Goal: Task Accomplishment & Management: Manage account settings

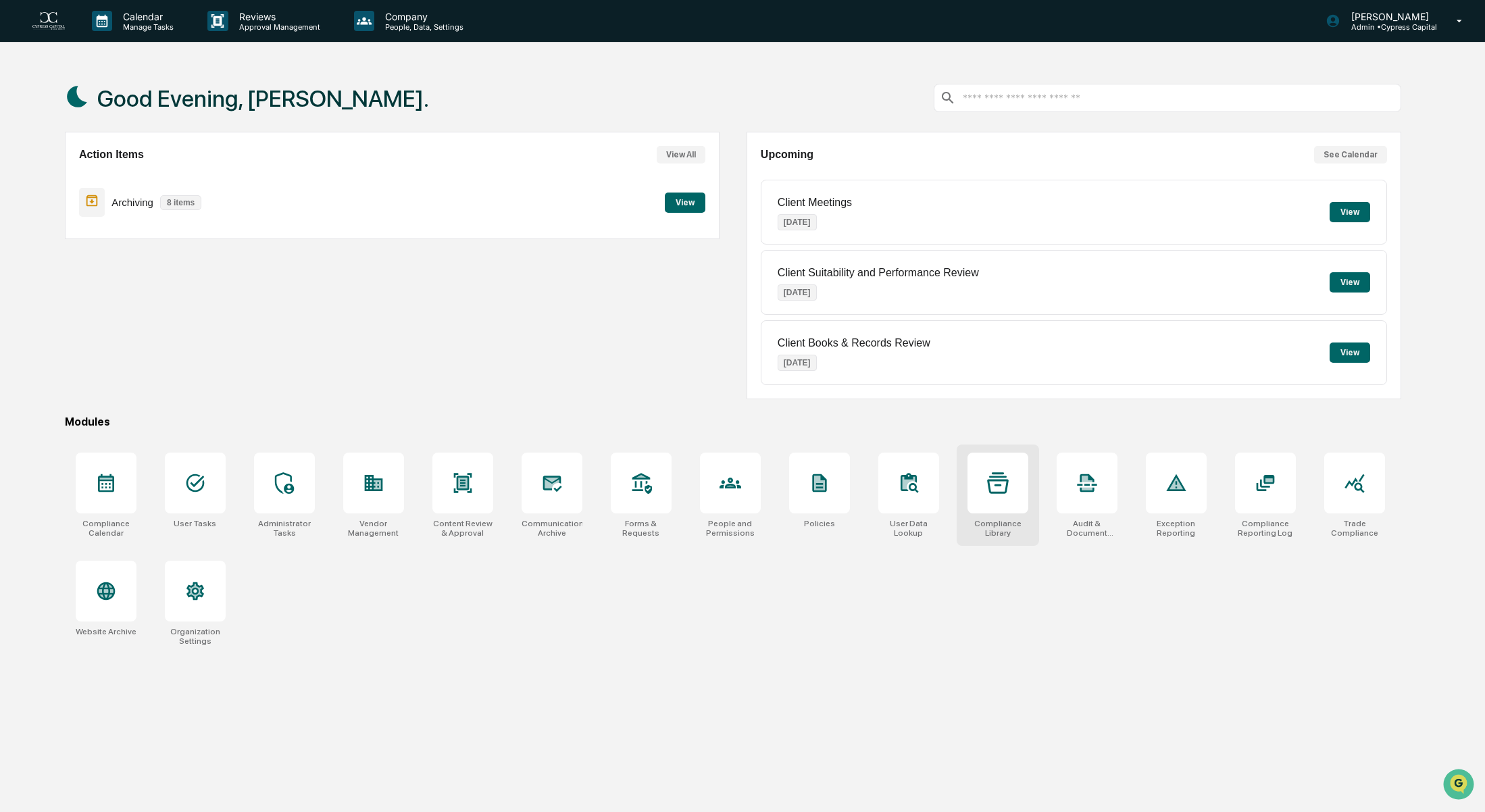
click at [1011, 493] on div at bounding box center [998, 483] width 61 height 61
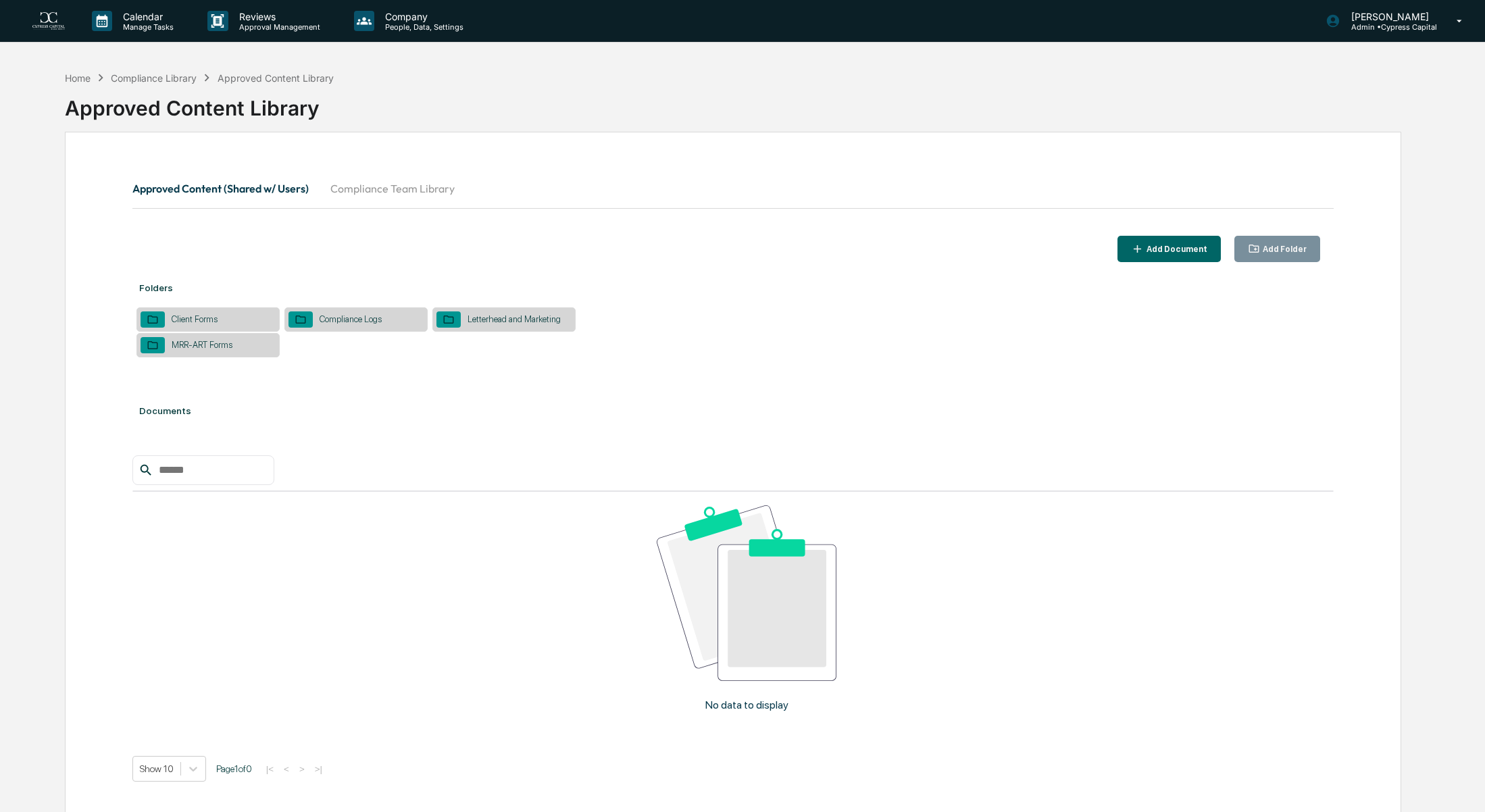
click at [396, 191] on button "Compliance Team Library" at bounding box center [392, 188] width 146 height 32
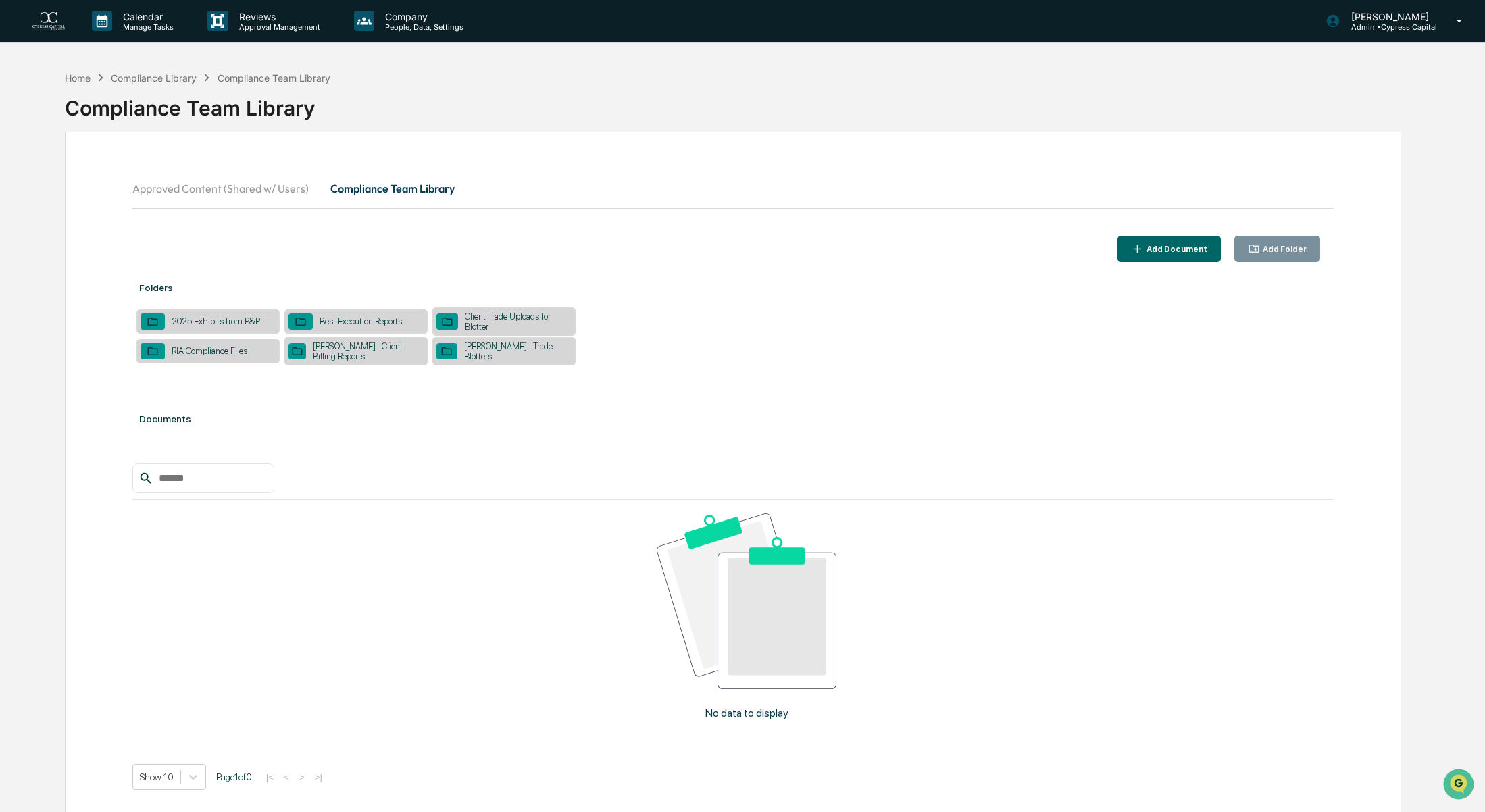
click at [1181, 249] on div "Add Document" at bounding box center [1175, 249] width 64 height 10
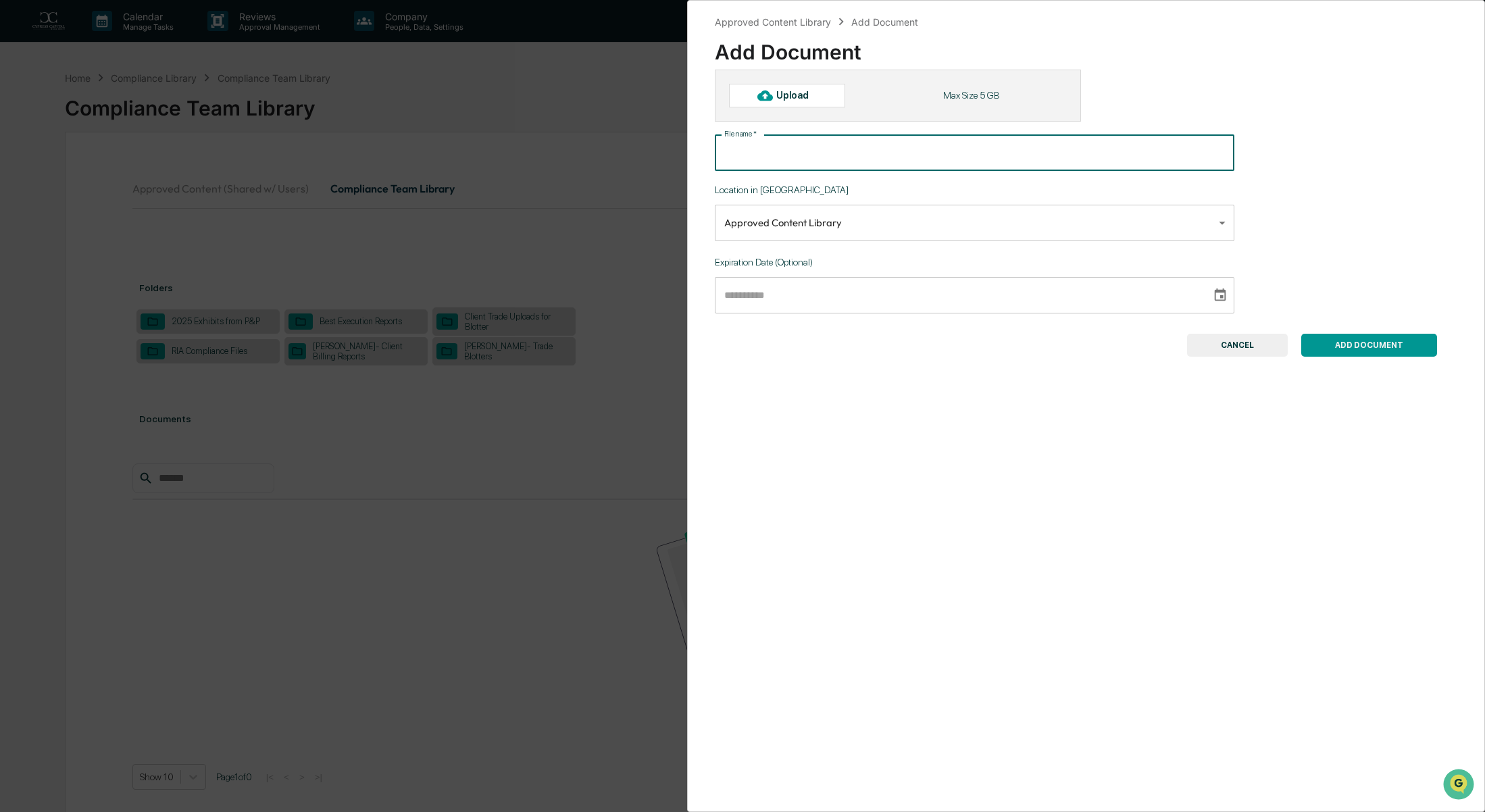
click at [752, 157] on input "File name   *" at bounding box center [974, 153] width 519 height 36
type input "**********"
click at [1251, 353] on button "CANCEL" at bounding box center [1238, 345] width 101 height 23
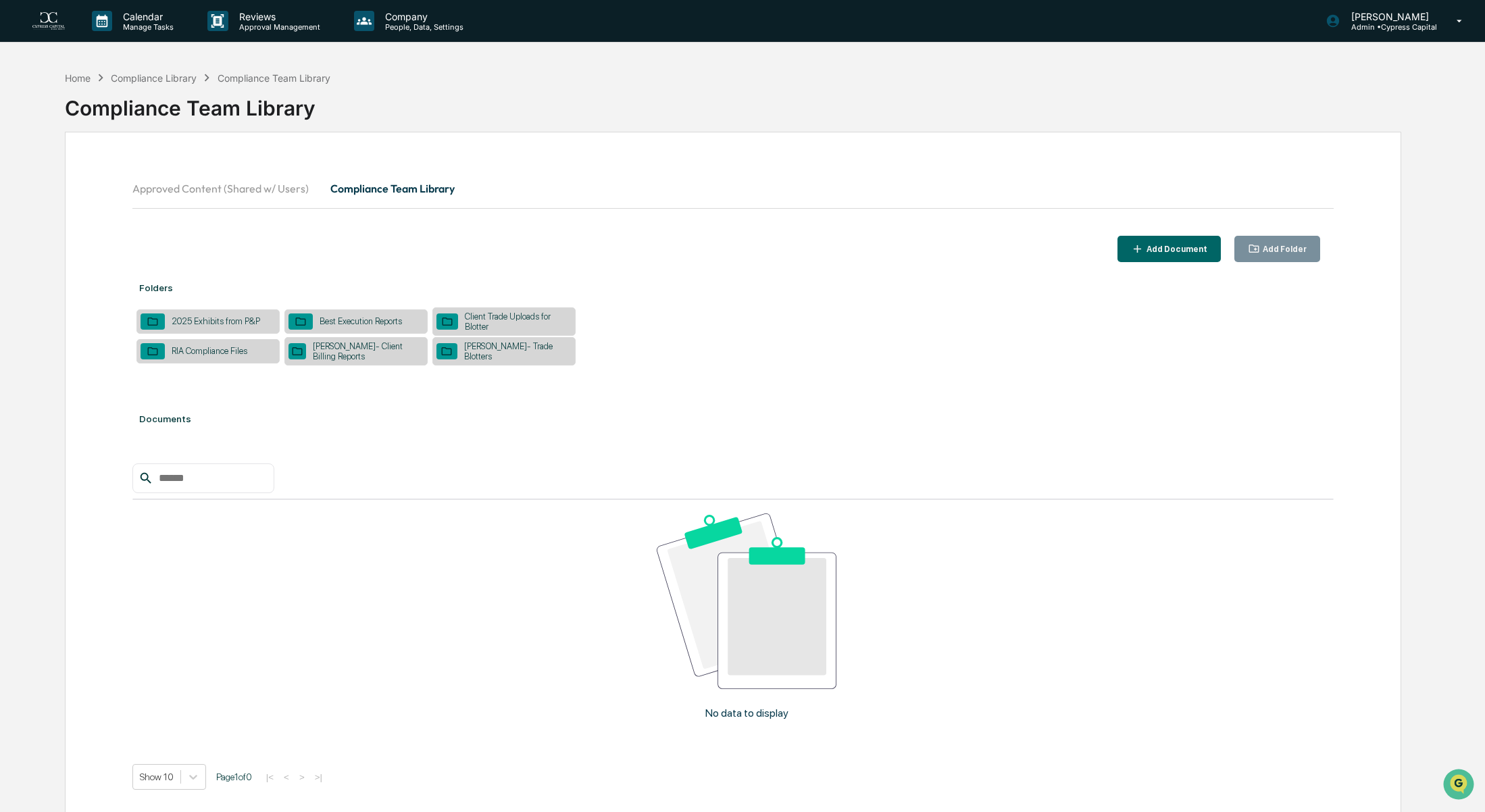
click at [1267, 248] on div "Add Folder" at bounding box center [1283, 249] width 47 height 10
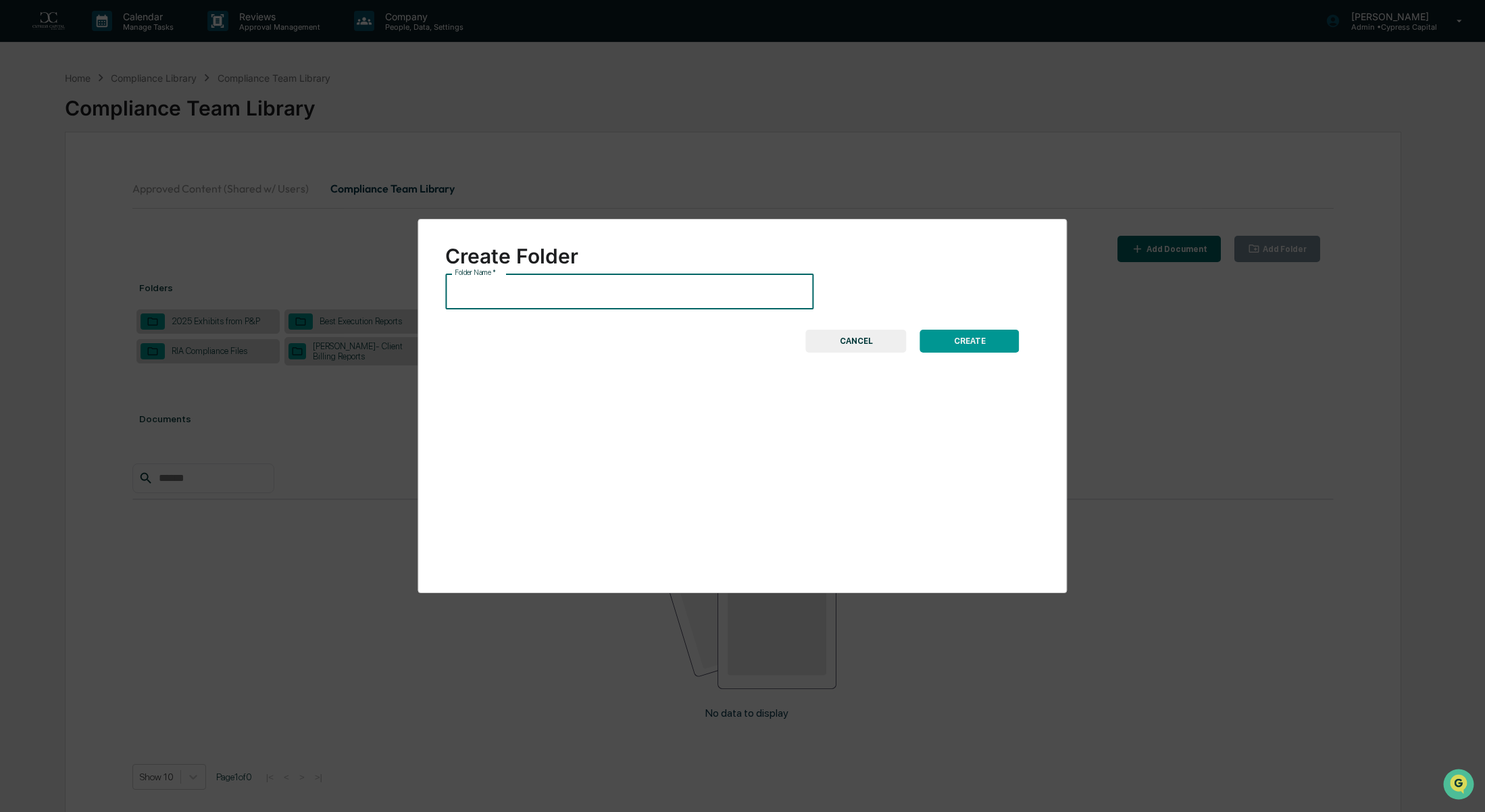
click at [635, 299] on input "Folder Name   *" at bounding box center [629, 292] width 368 height 36
type input "**********"
click at [954, 341] on button "CREATE" at bounding box center [969, 341] width 99 height 23
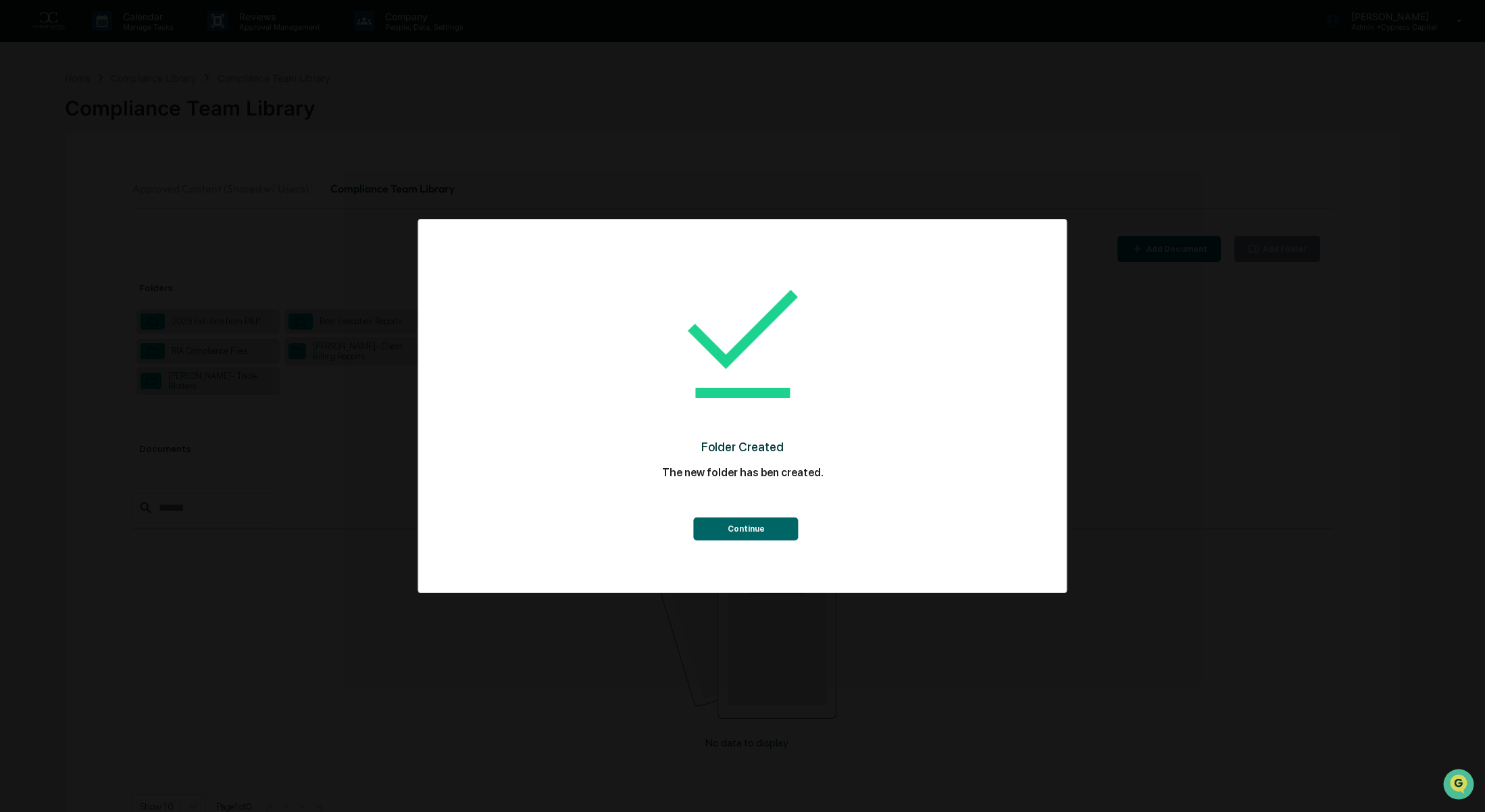
click at [748, 531] on button "Continue" at bounding box center [746, 529] width 105 height 23
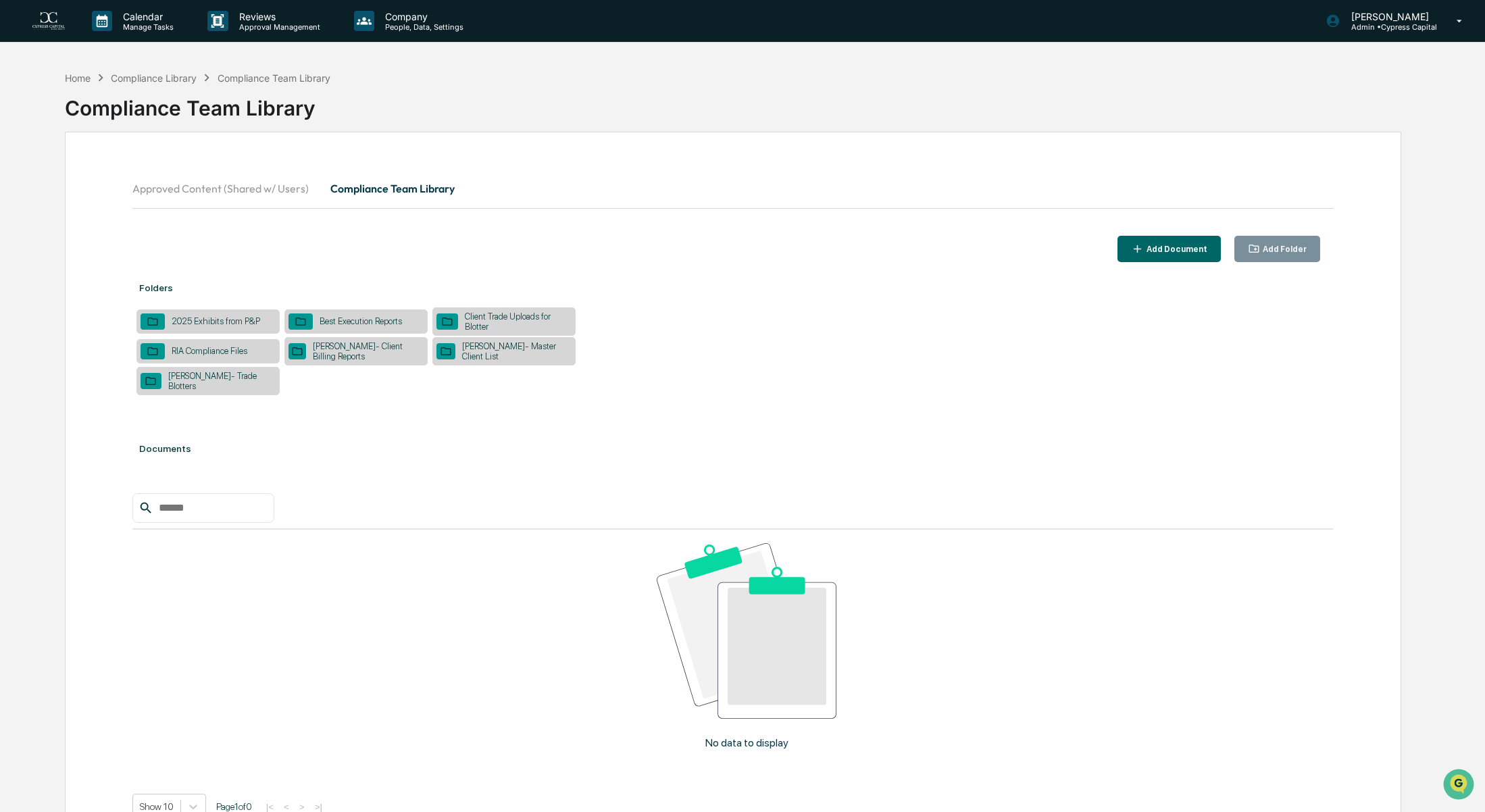
click at [496, 352] on div "[PERSON_NAME]- Master Client List" at bounding box center [514, 351] width 116 height 20
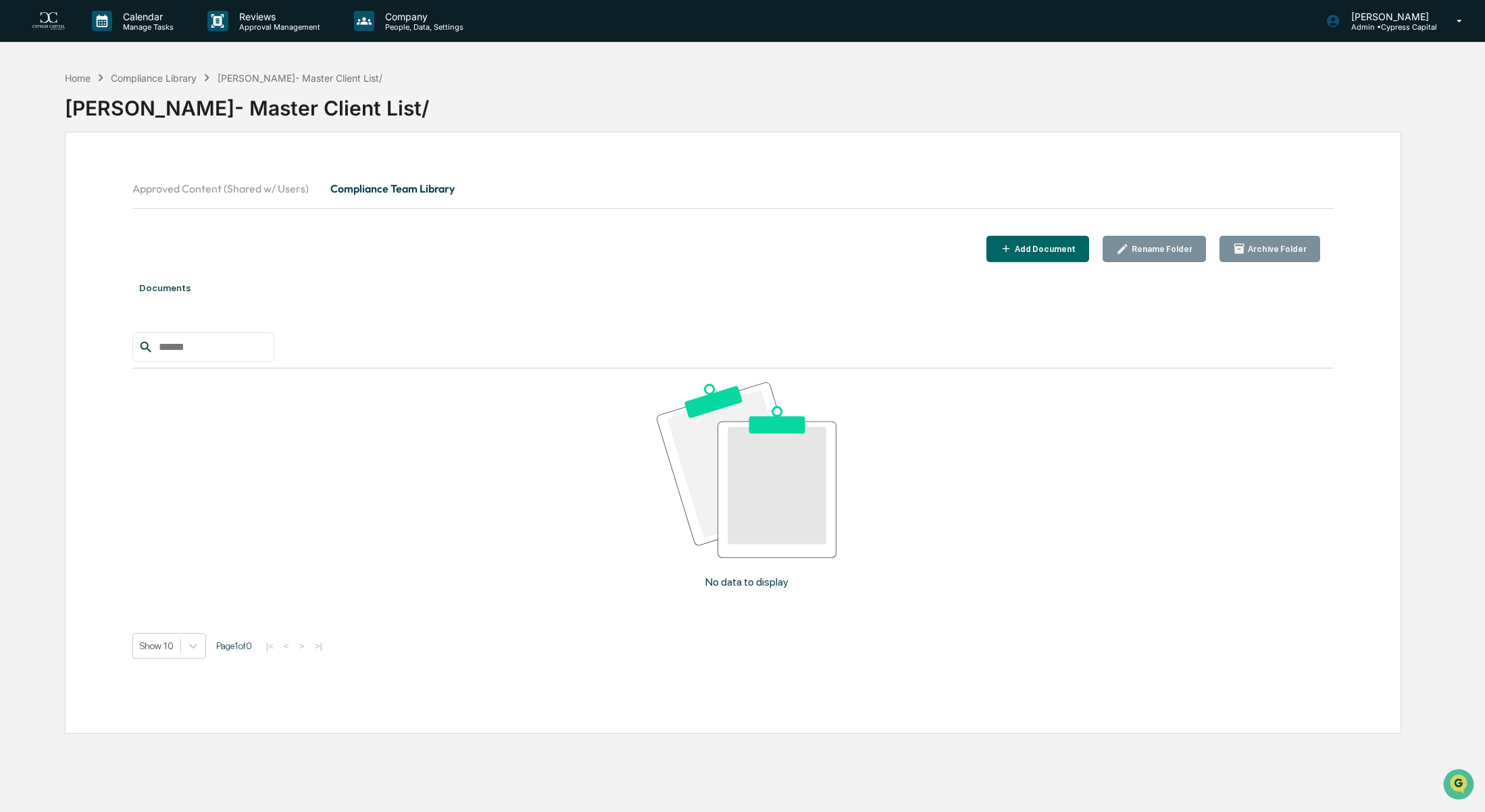
click at [1032, 242] on div "Add Document" at bounding box center [1038, 248] width 76 height 12
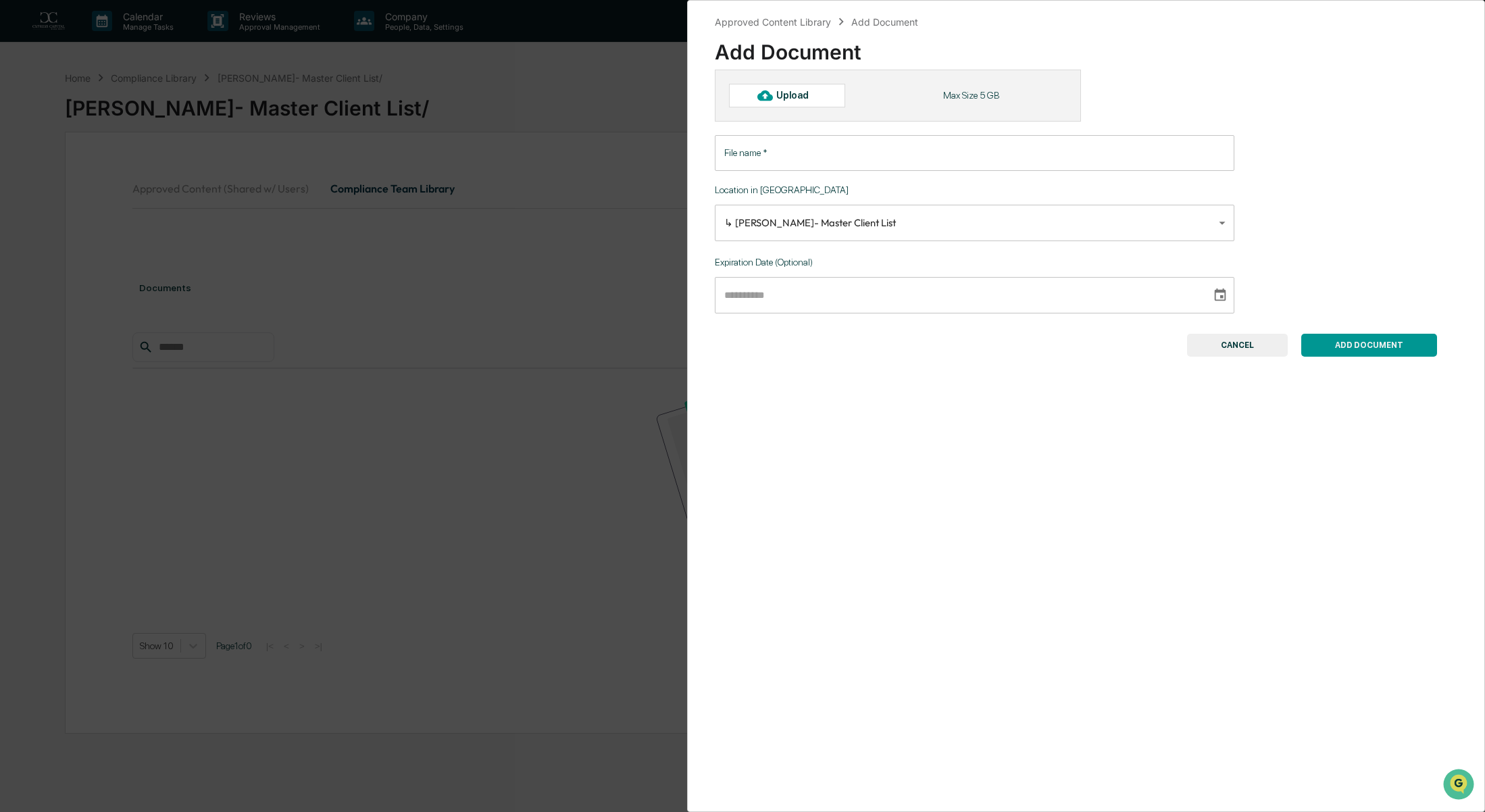
click at [777, 87] on div "Upload" at bounding box center [787, 95] width 116 height 23
type input "**********"
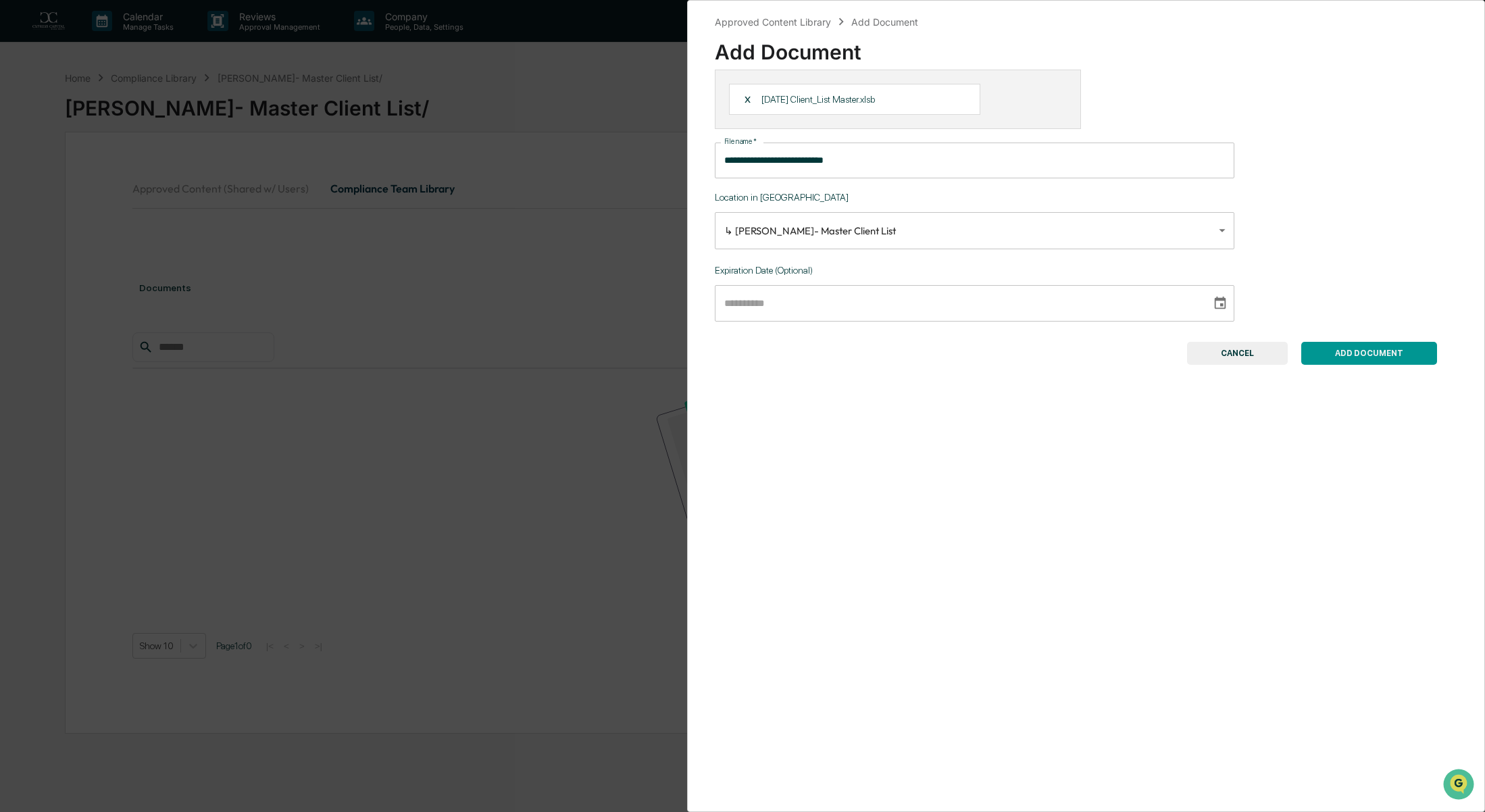
click at [1354, 360] on button "ADD DOCUMENT" at bounding box center [1369, 353] width 136 height 23
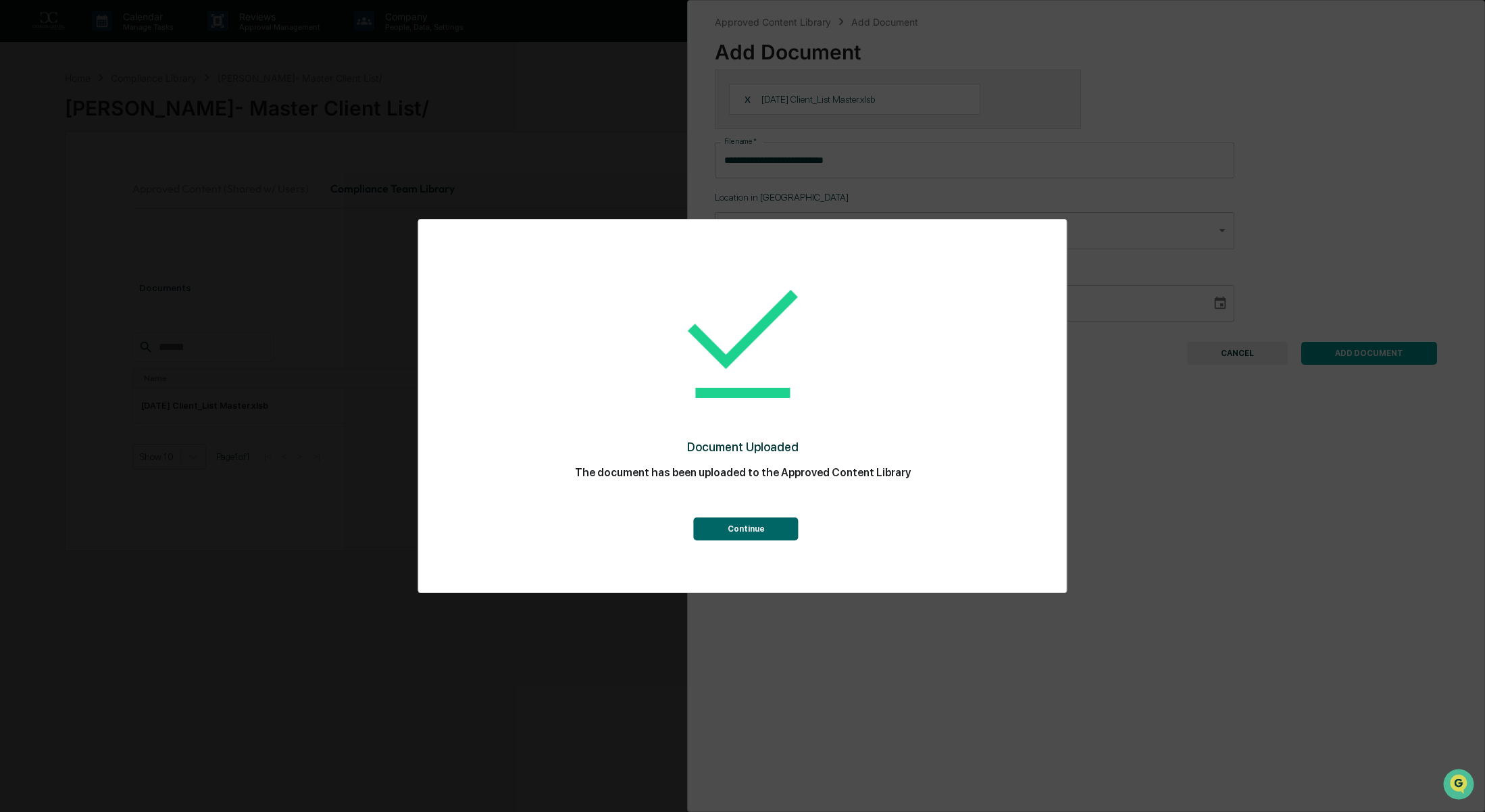
click at [749, 532] on button "Continue" at bounding box center [746, 529] width 105 height 23
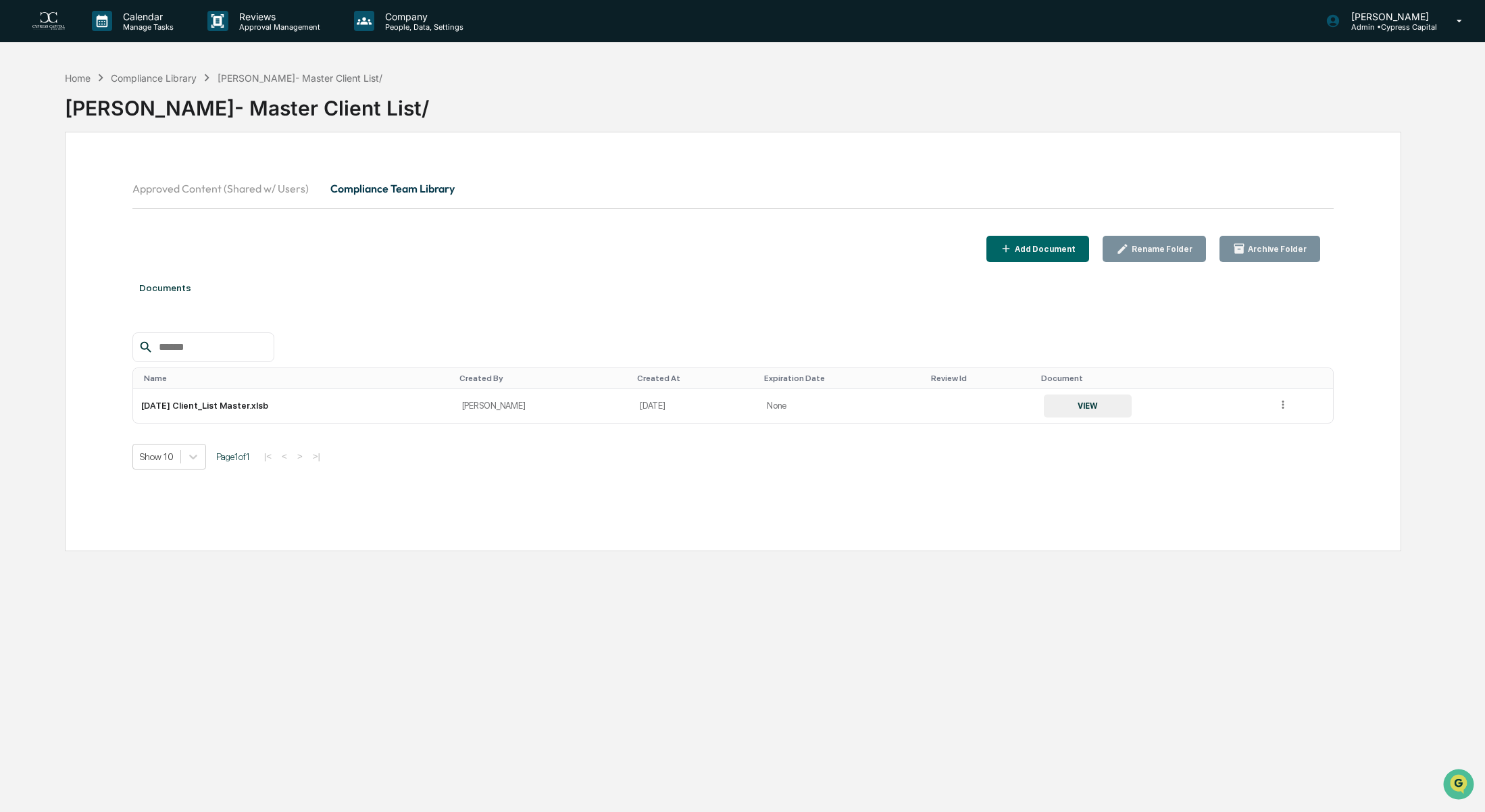
click at [554, 314] on div "Documents Name Created By Created At Expiration Date Review Id Document [DATE] …" at bounding box center [733, 386] width 1202 height 234
click at [358, 183] on button "Compliance Team Library" at bounding box center [392, 188] width 146 height 32
click at [235, 187] on button "Approved Content (Shared w/ Users)" at bounding box center [225, 188] width 187 height 32
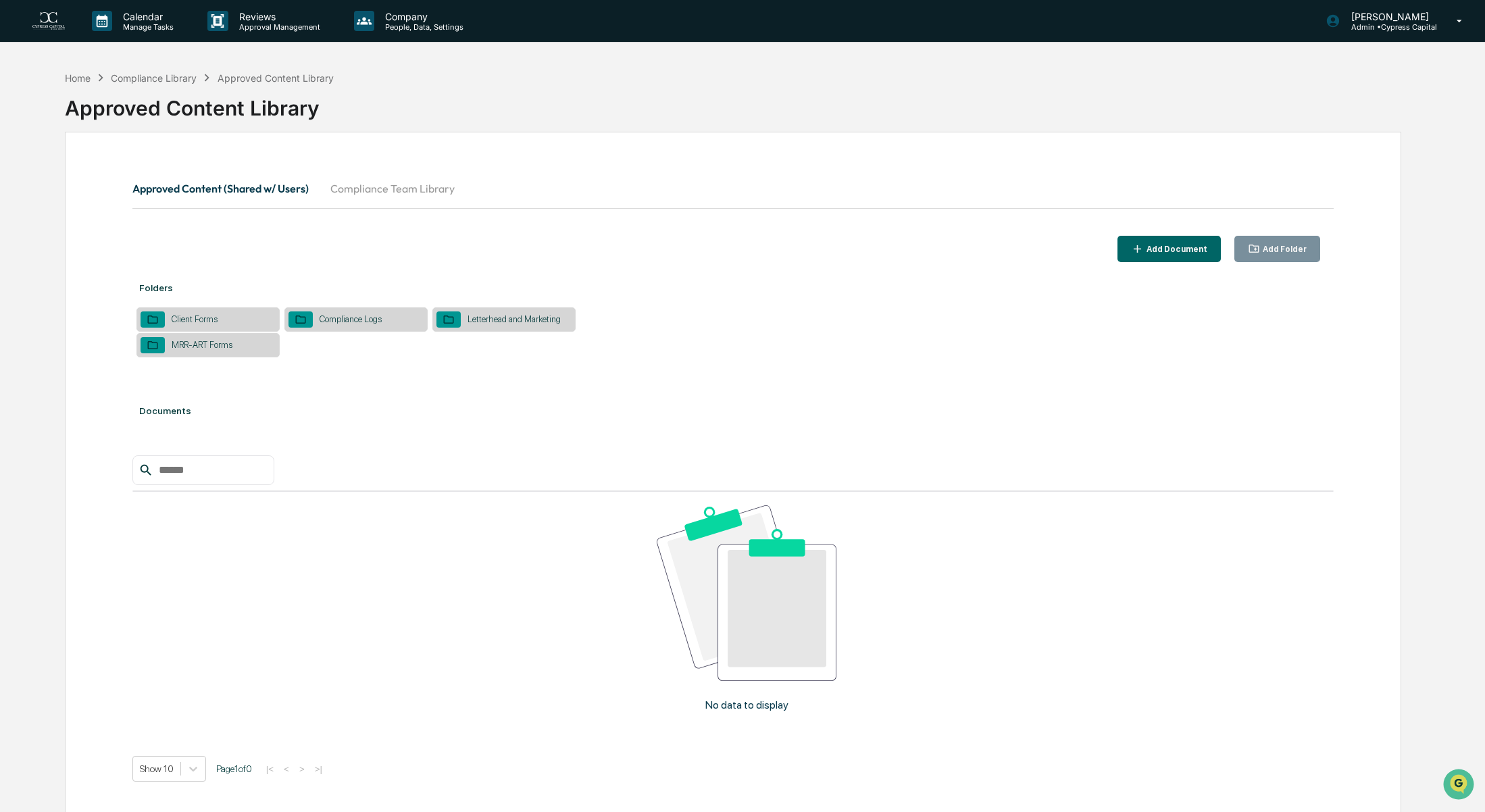
click at [361, 187] on button "Compliance Team Library" at bounding box center [392, 188] width 146 height 32
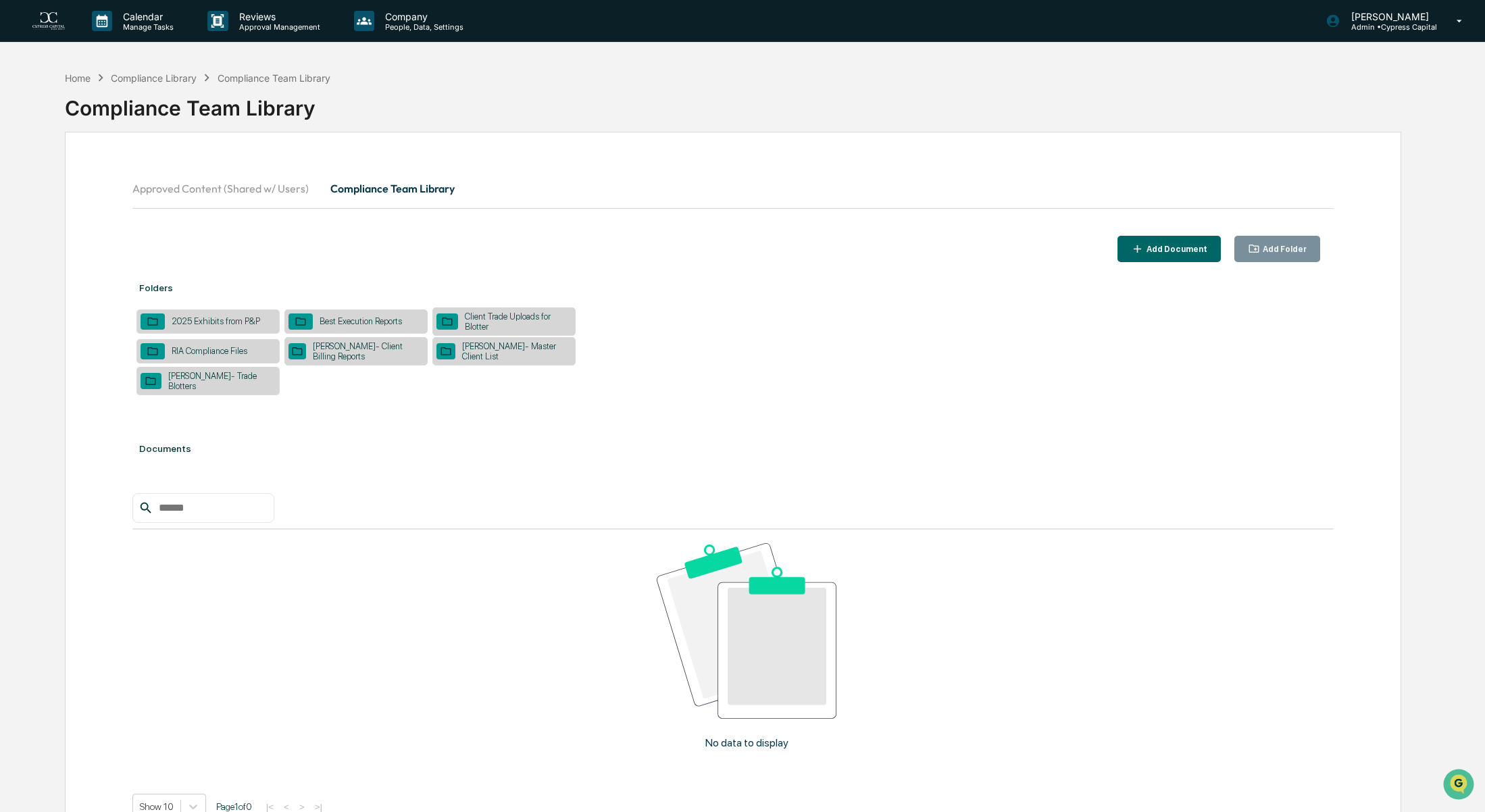
click at [476, 349] on div "[PERSON_NAME]- Master Client List" at bounding box center [514, 351] width 116 height 20
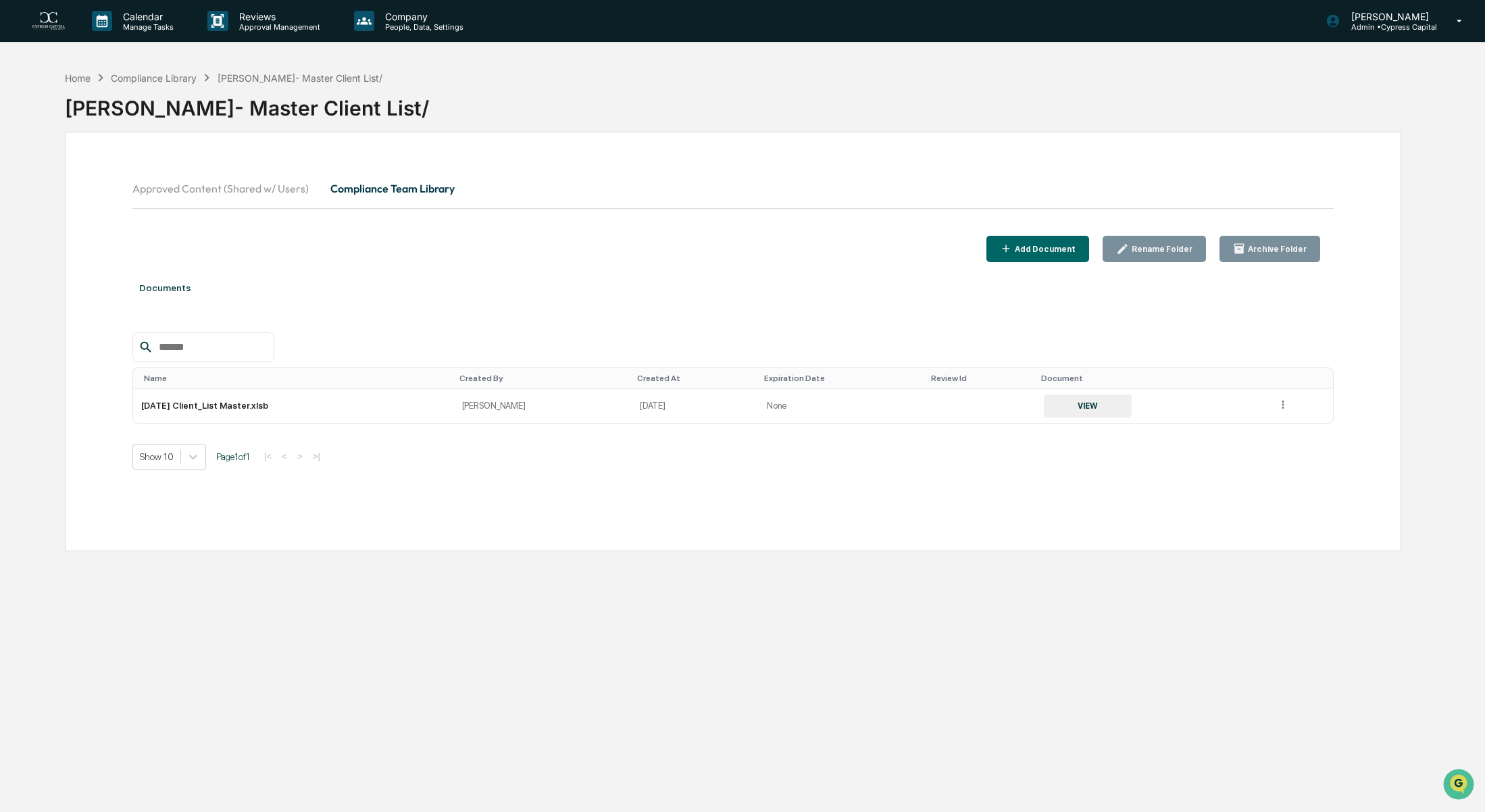
click at [601, 603] on div "Home Compliance Library [PERSON_NAME]- Master Client List/ [PERSON_NAME]- Maste…" at bounding box center [733, 470] width 1378 height 812
click at [153, 81] on div "Compliance Library" at bounding box center [153, 78] width 86 height 11
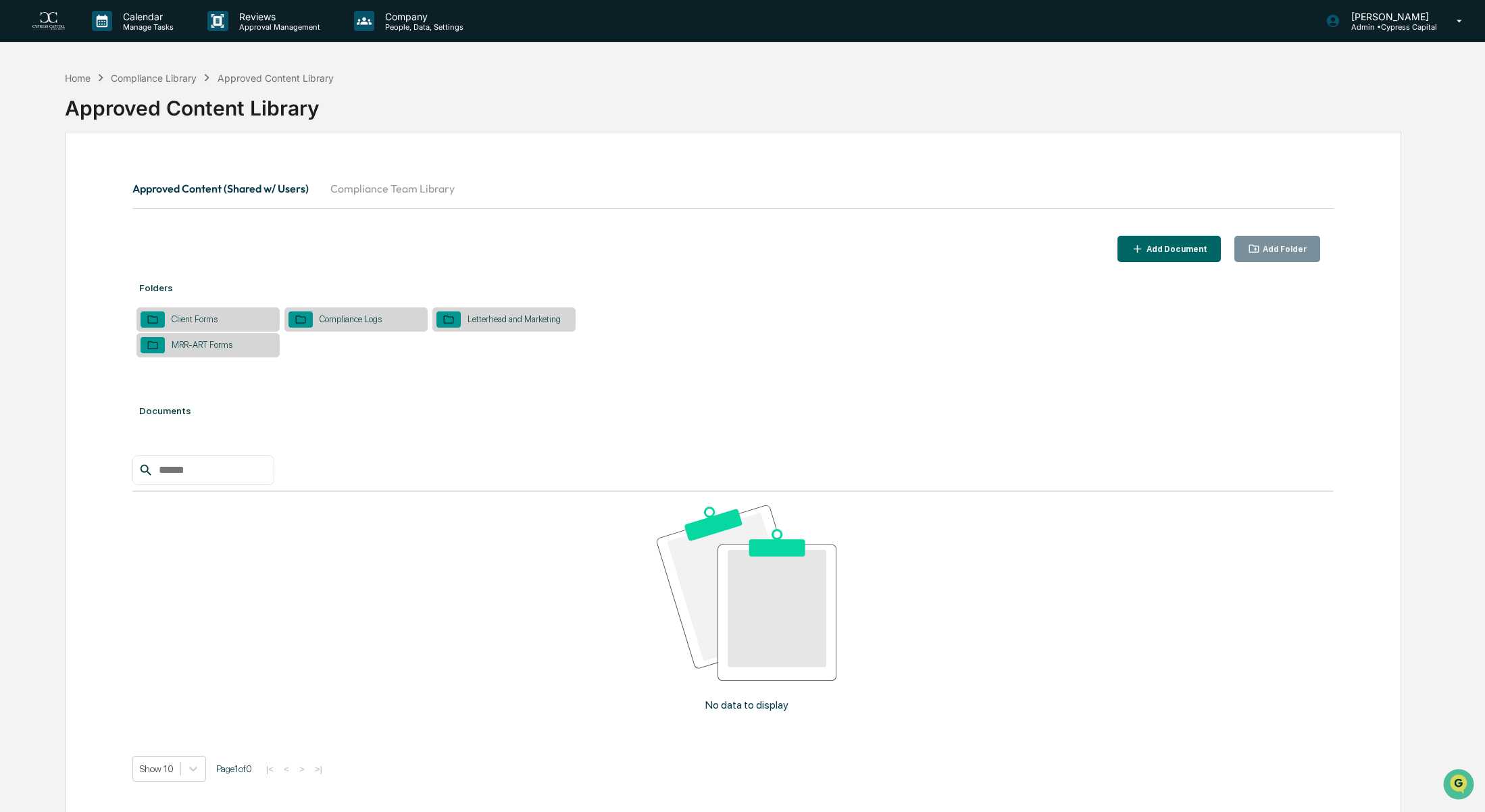
click at [377, 187] on button "Compliance Team Library" at bounding box center [392, 188] width 146 height 32
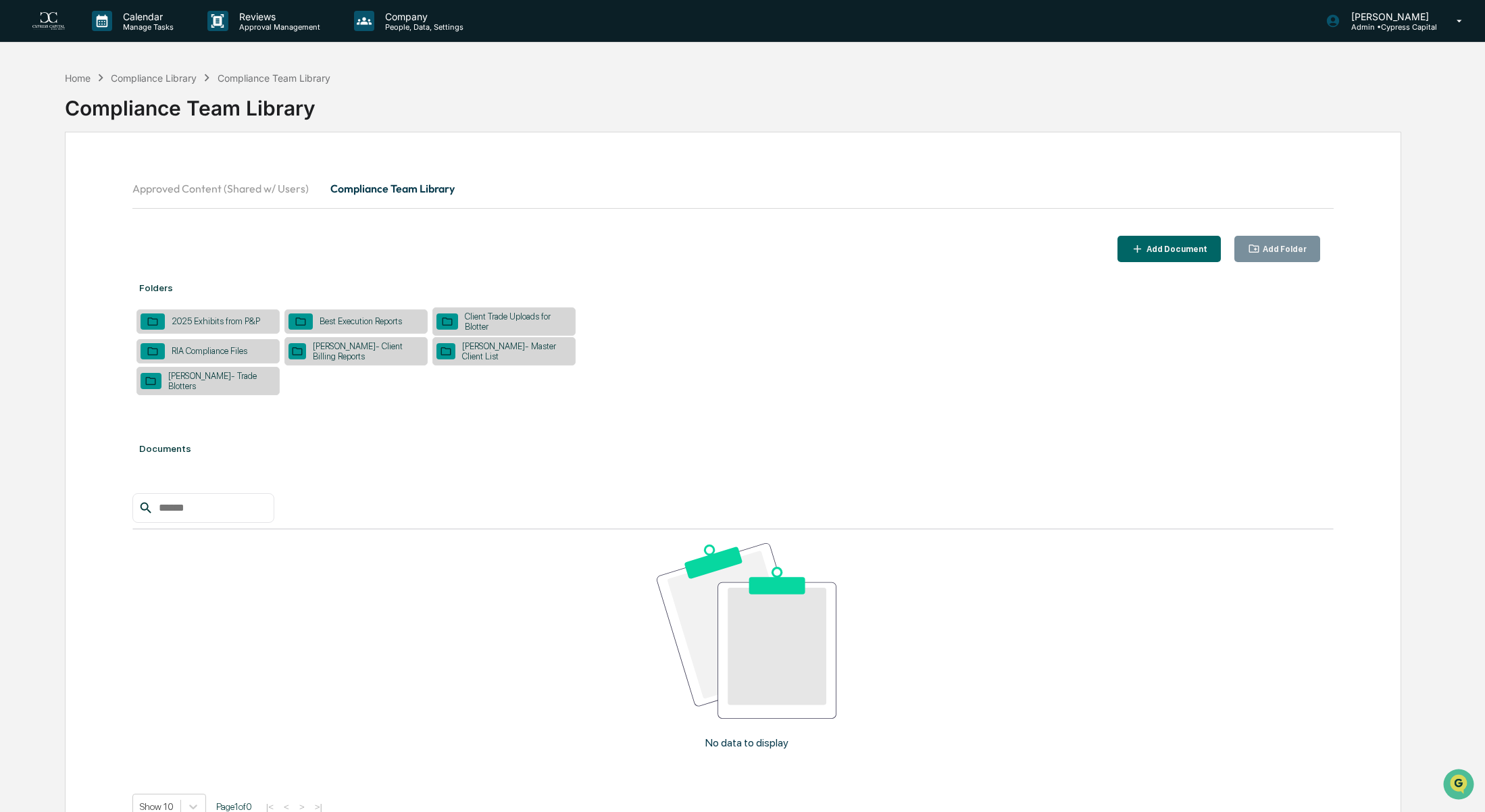
click at [1163, 255] on button "Add Document" at bounding box center [1169, 249] width 104 height 27
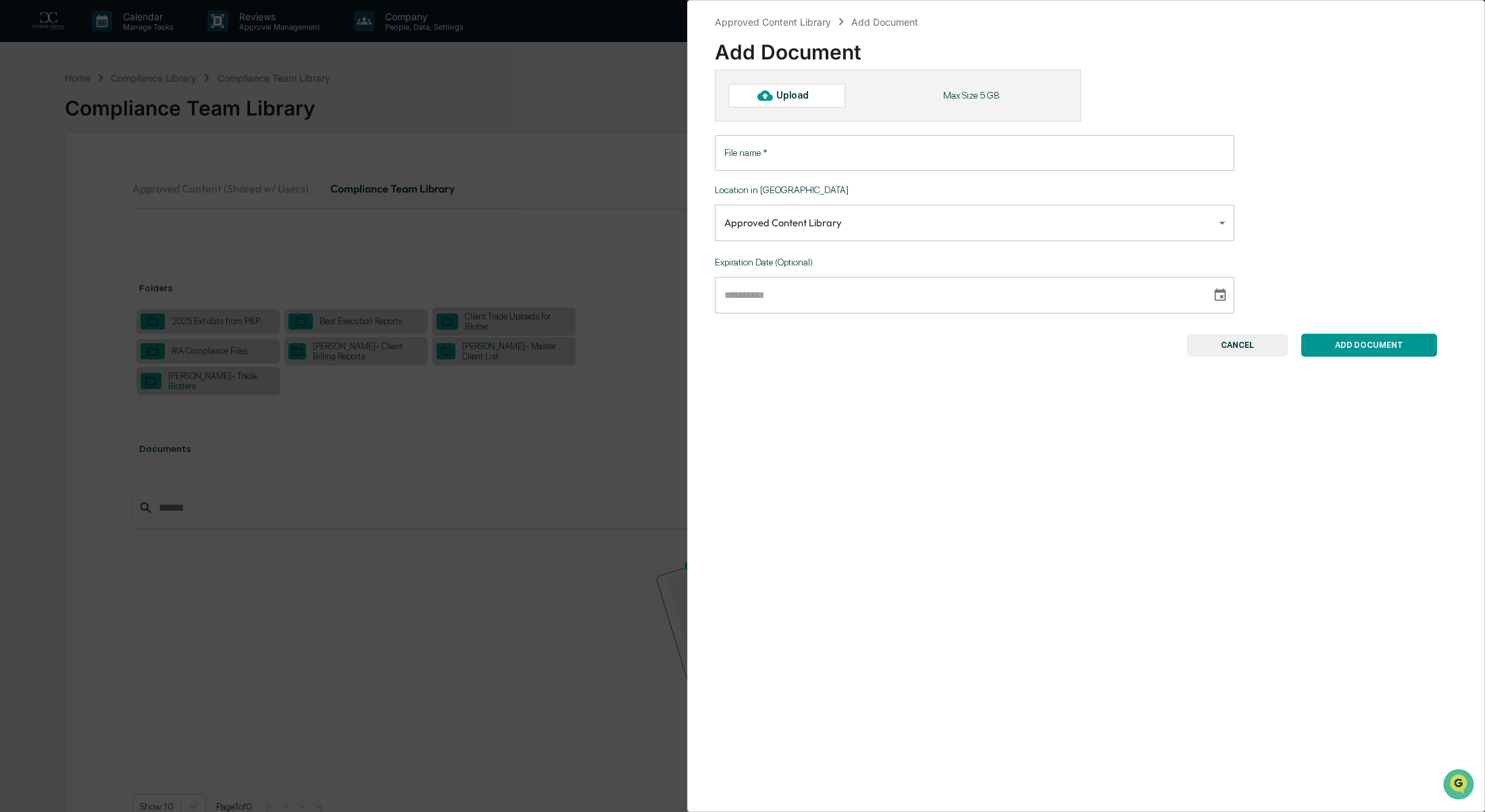
click at [1225, 349] on button "CANCEL" at bounding box center [1238, 345] width 101 height 23
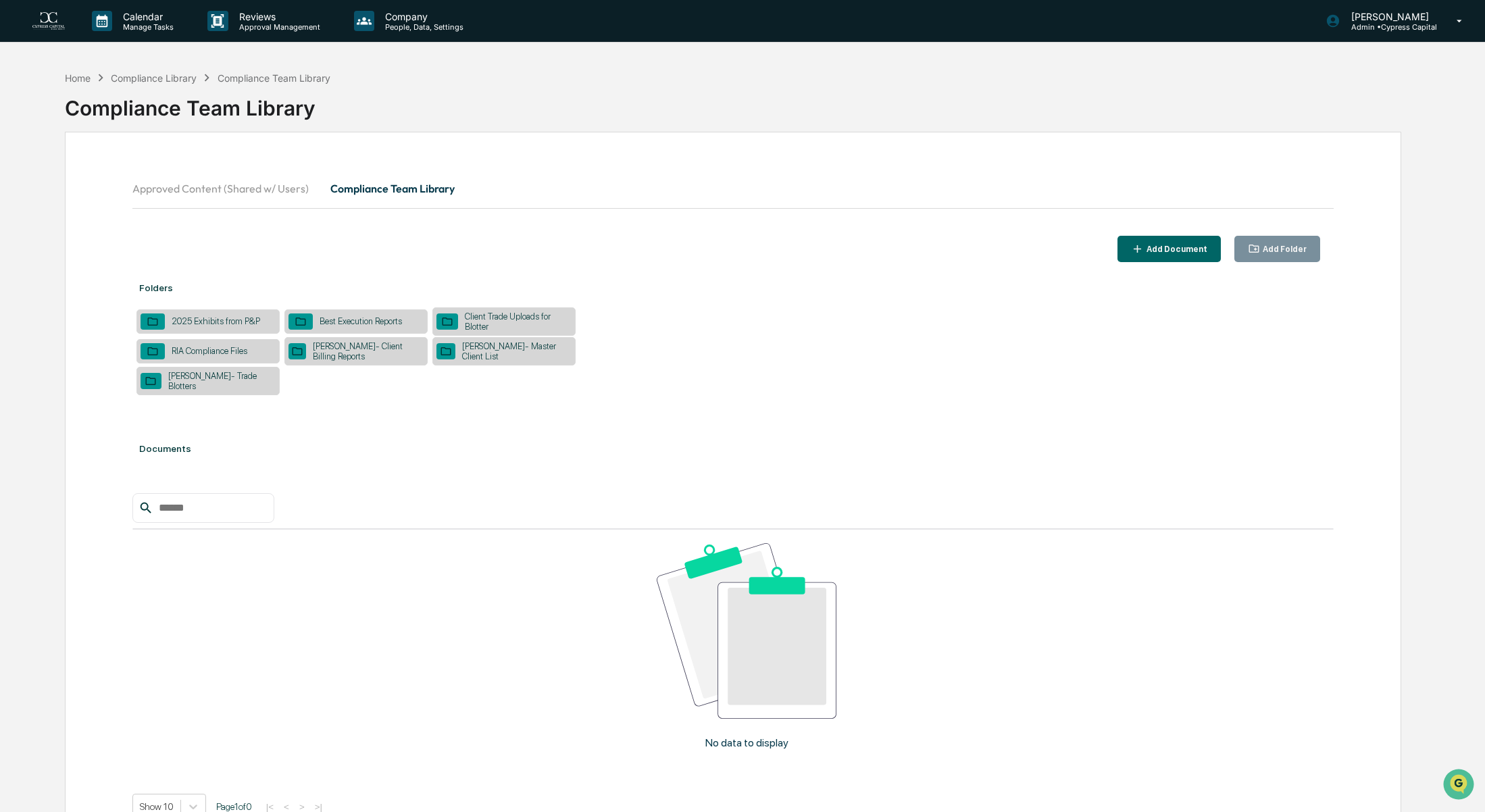
click at [1265, 248] on div "Add Folder" at bounding box center [1283, 249] width 47 height 10
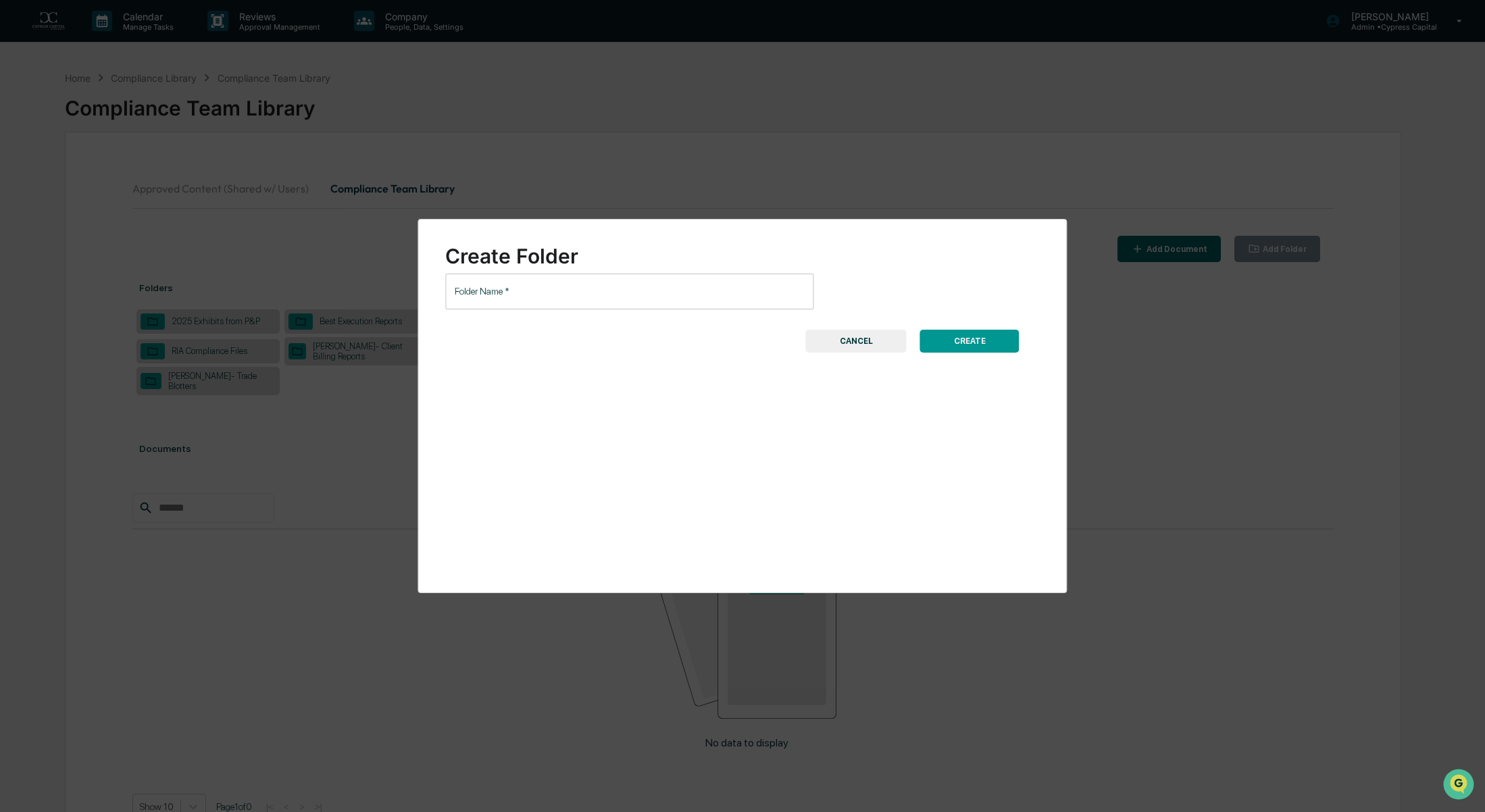
click at [611, 300] on input "Folder Name   *" at bounding box center [629, 292] width 368 height 36
type input "**********"
click at [960, 339] on button "CREATE" at bounding box center [969, 341] width 99 height 23
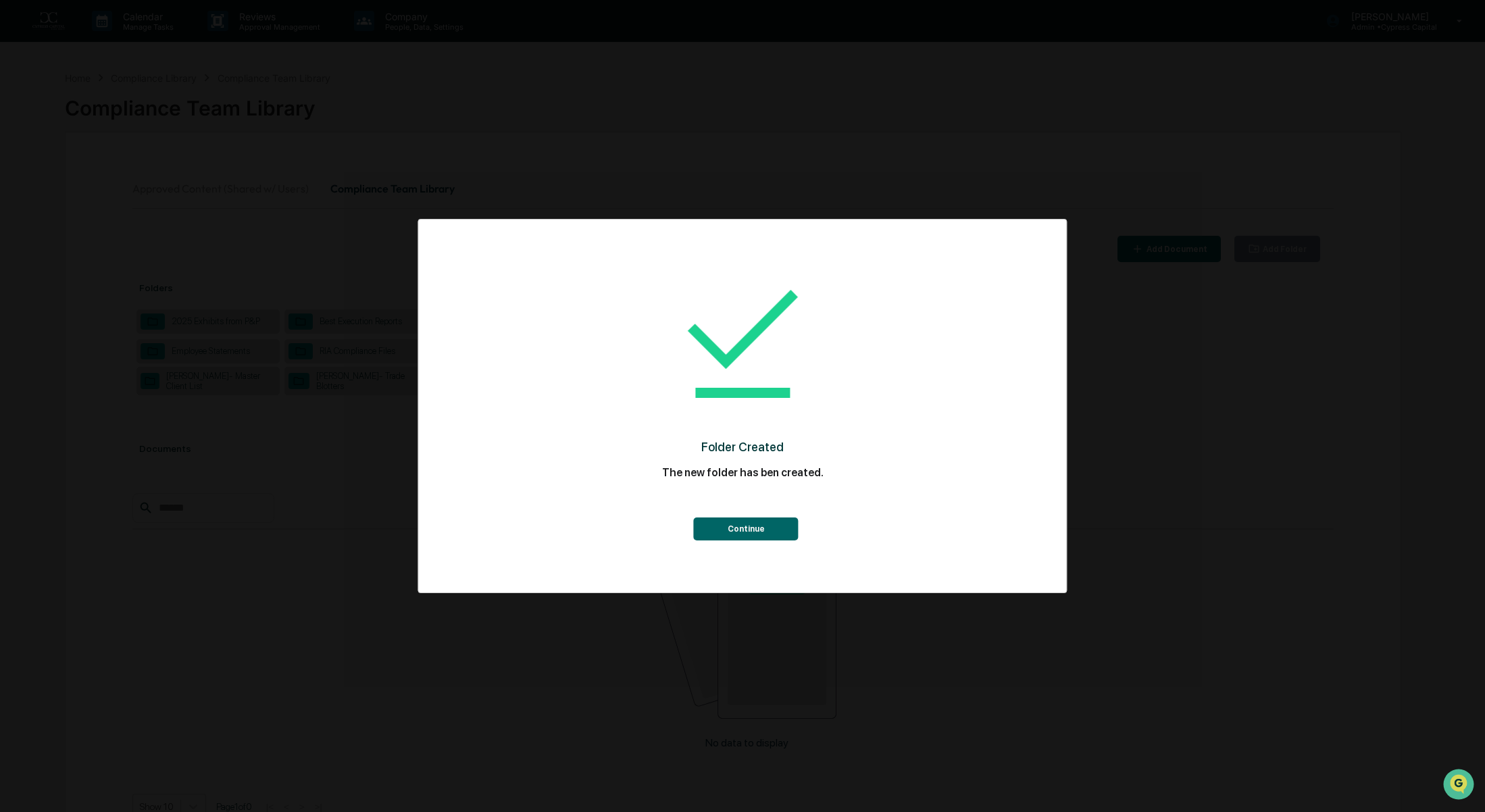
click at [738, 522] on button "Continue" at bounding box center [746, 529] width 105 height 23
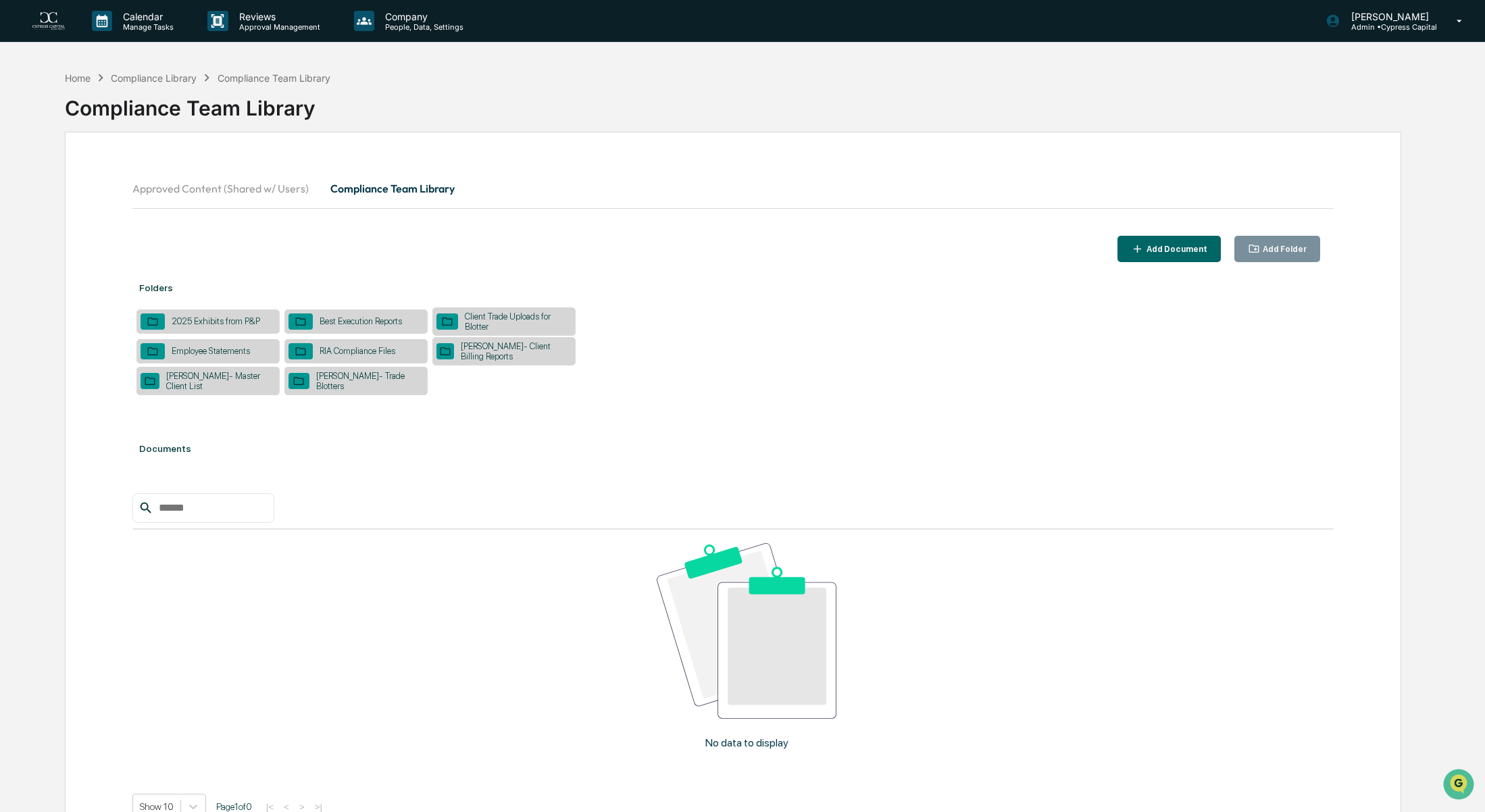
click at [187, 348] on div "Employee Statements" at bounding box center [210, 351] width 92 height 10
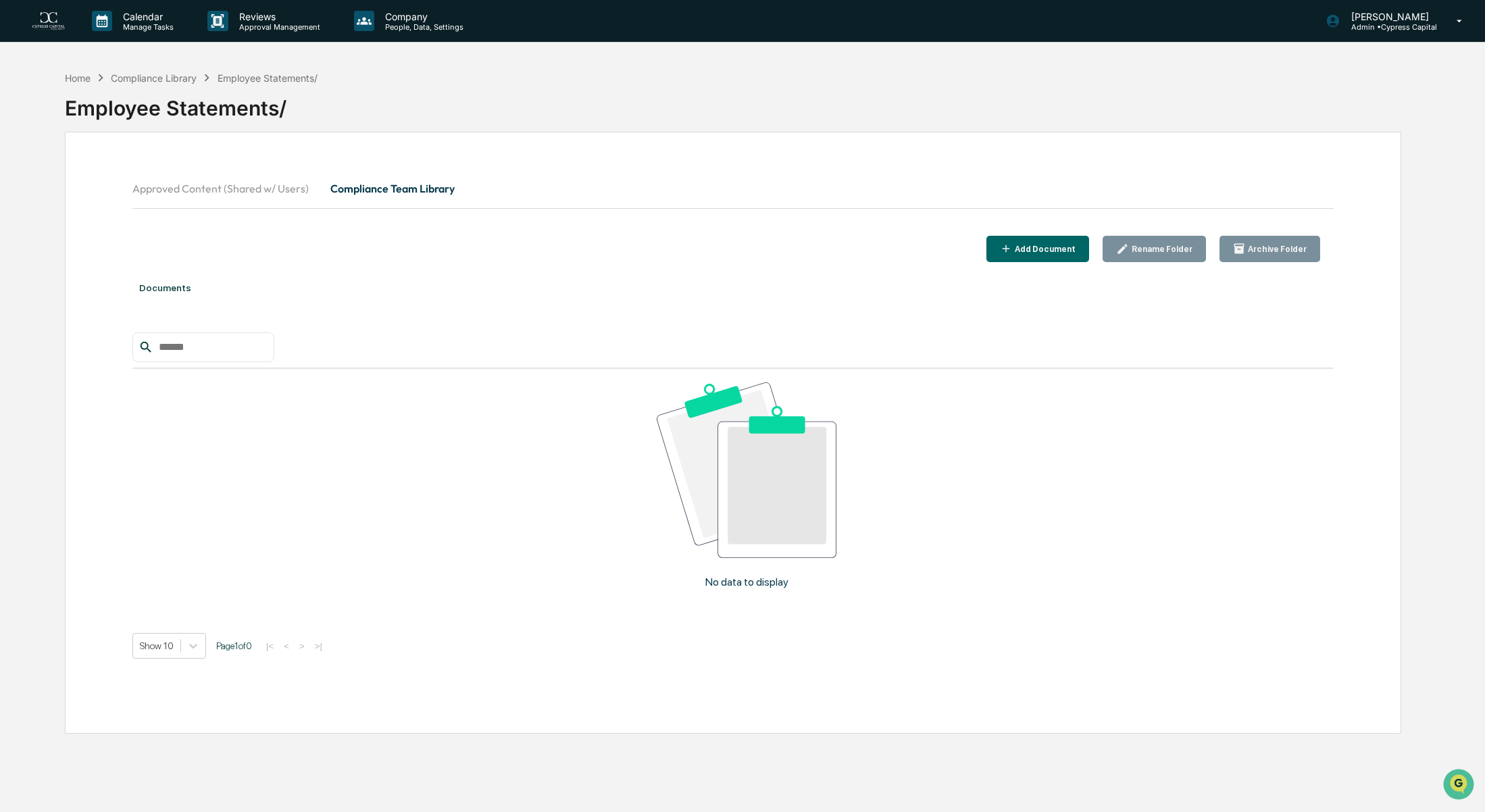
click at [1190, 248] on div "Rename Folder" at bounding box center [1161, 249] width 64 height 10
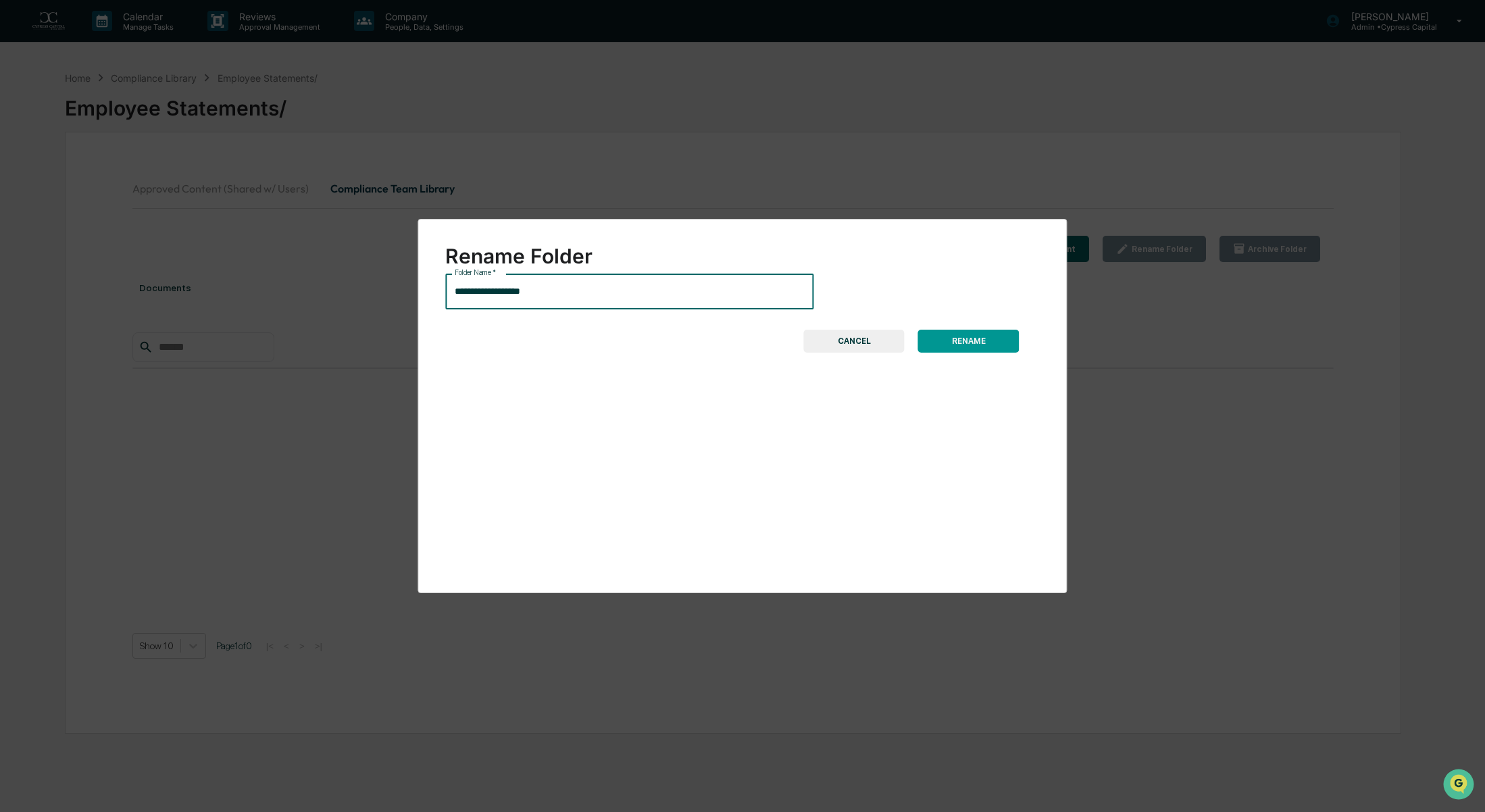
click at [456, 295] on input "**********" at bounding box center [629, 292] width 368 height 36
type input "**********"
click at [987, 341] on button "RENAME" at bounding box center [968, 341] width 102 height 23
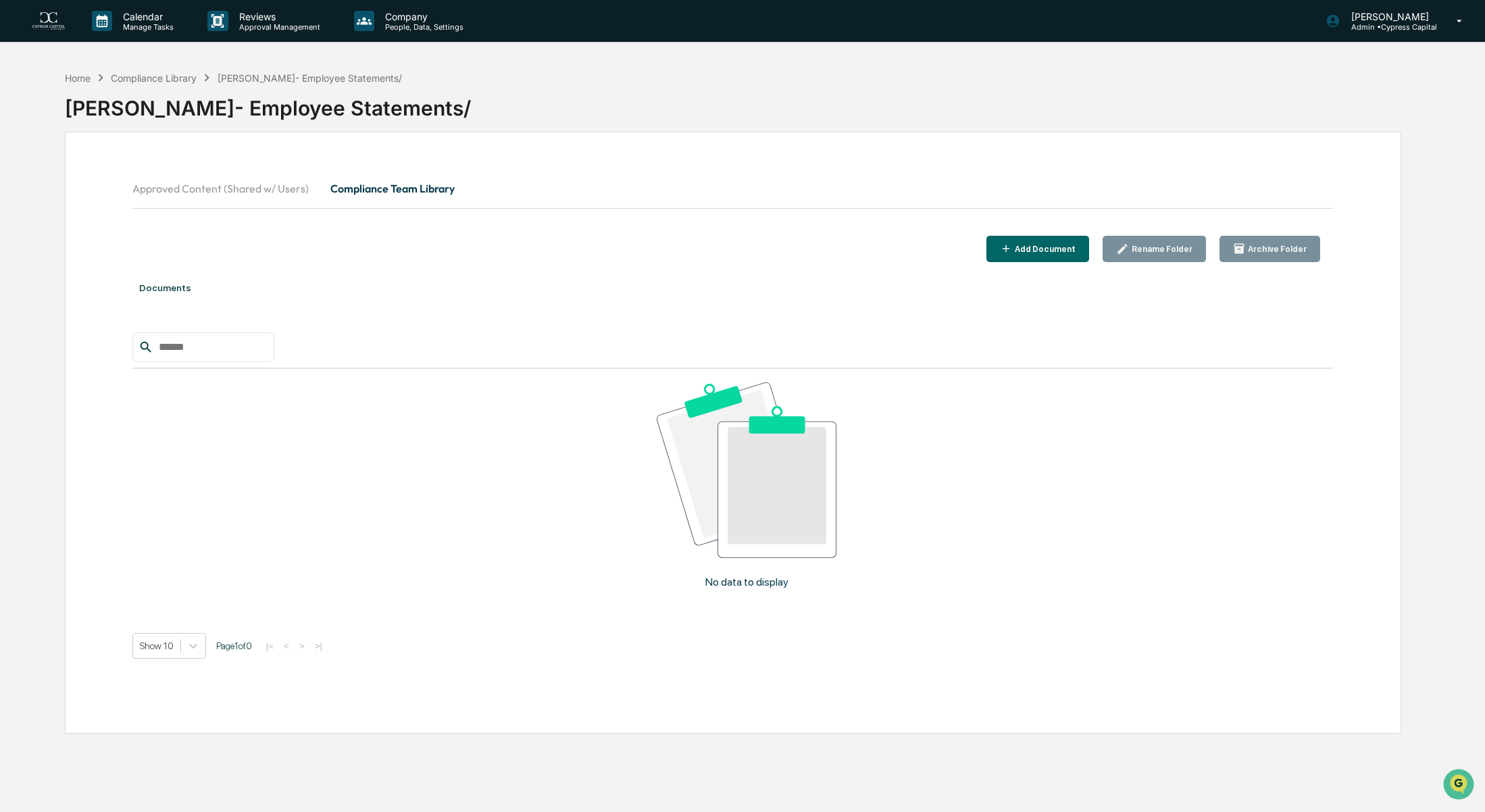
click at [1069, 251] on div "Add Document" at bounding box center [1044, 249] width 64 height 10
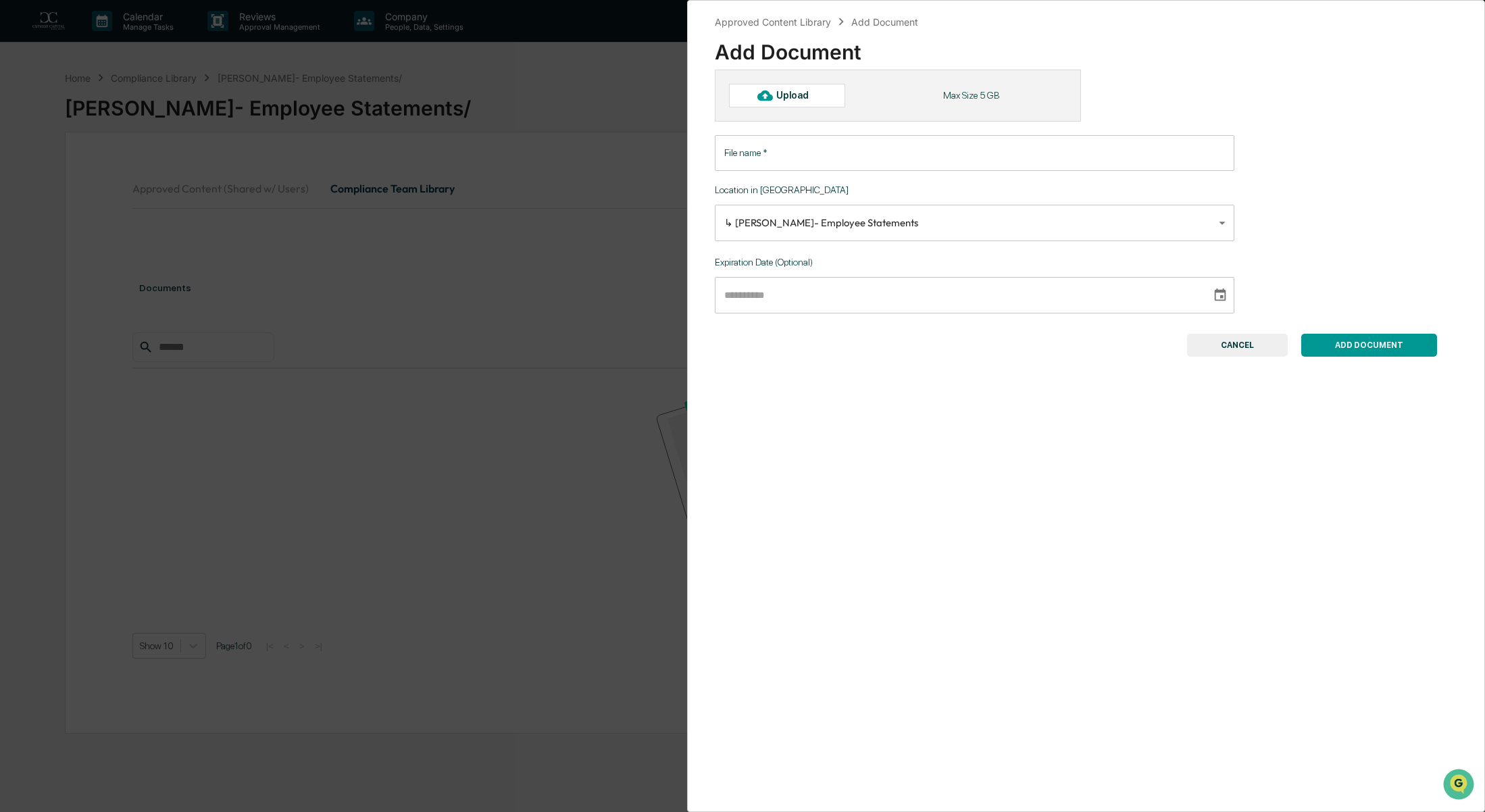
click at [782, 99] on div "Upload" at bounding box center [798, 94] width 44 height 10
type input "**********"
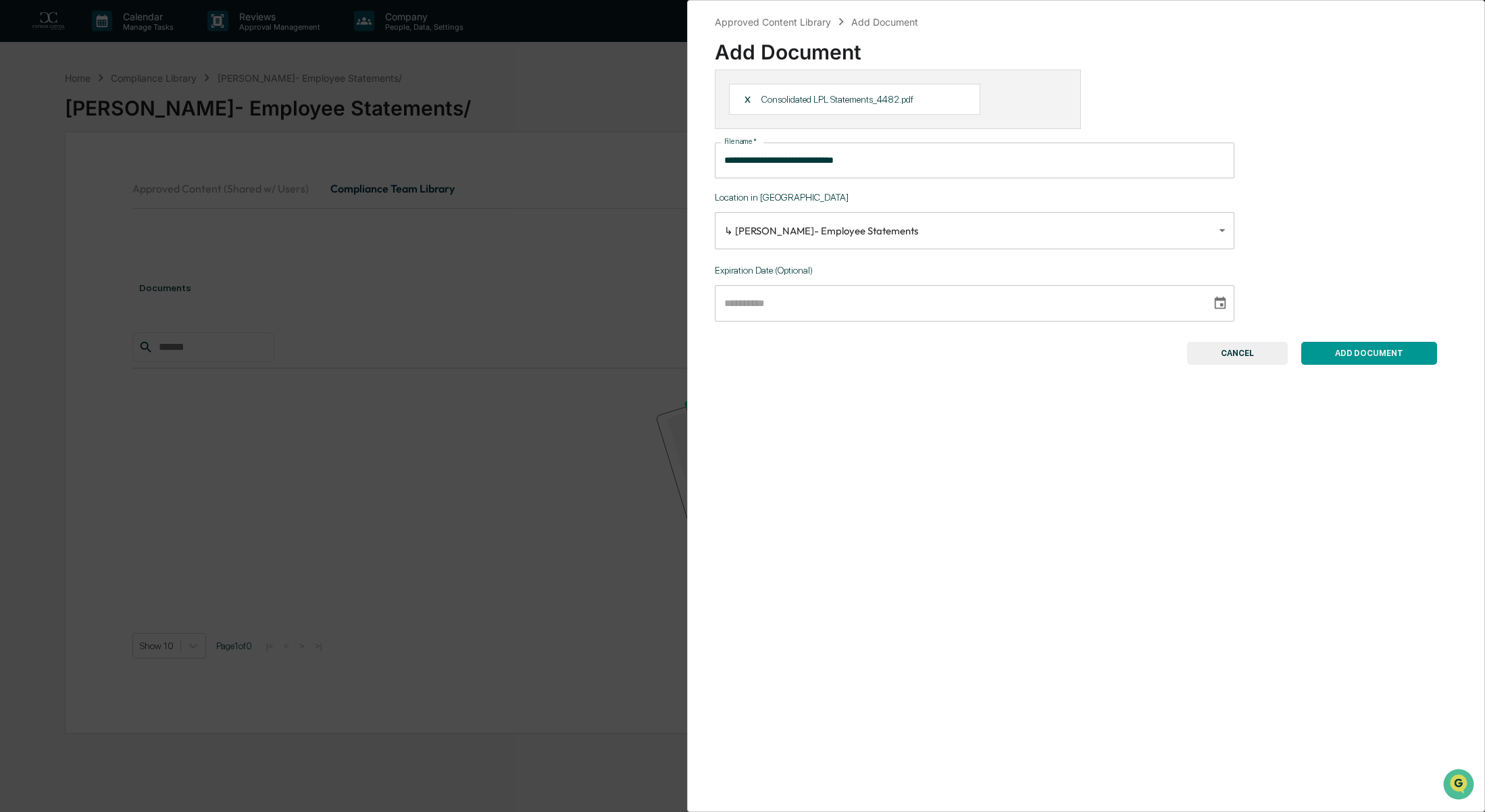
click at [1356, 351] on button "ADD DOCUMENT" at bounding box center [1369, 353] width 136 height 23
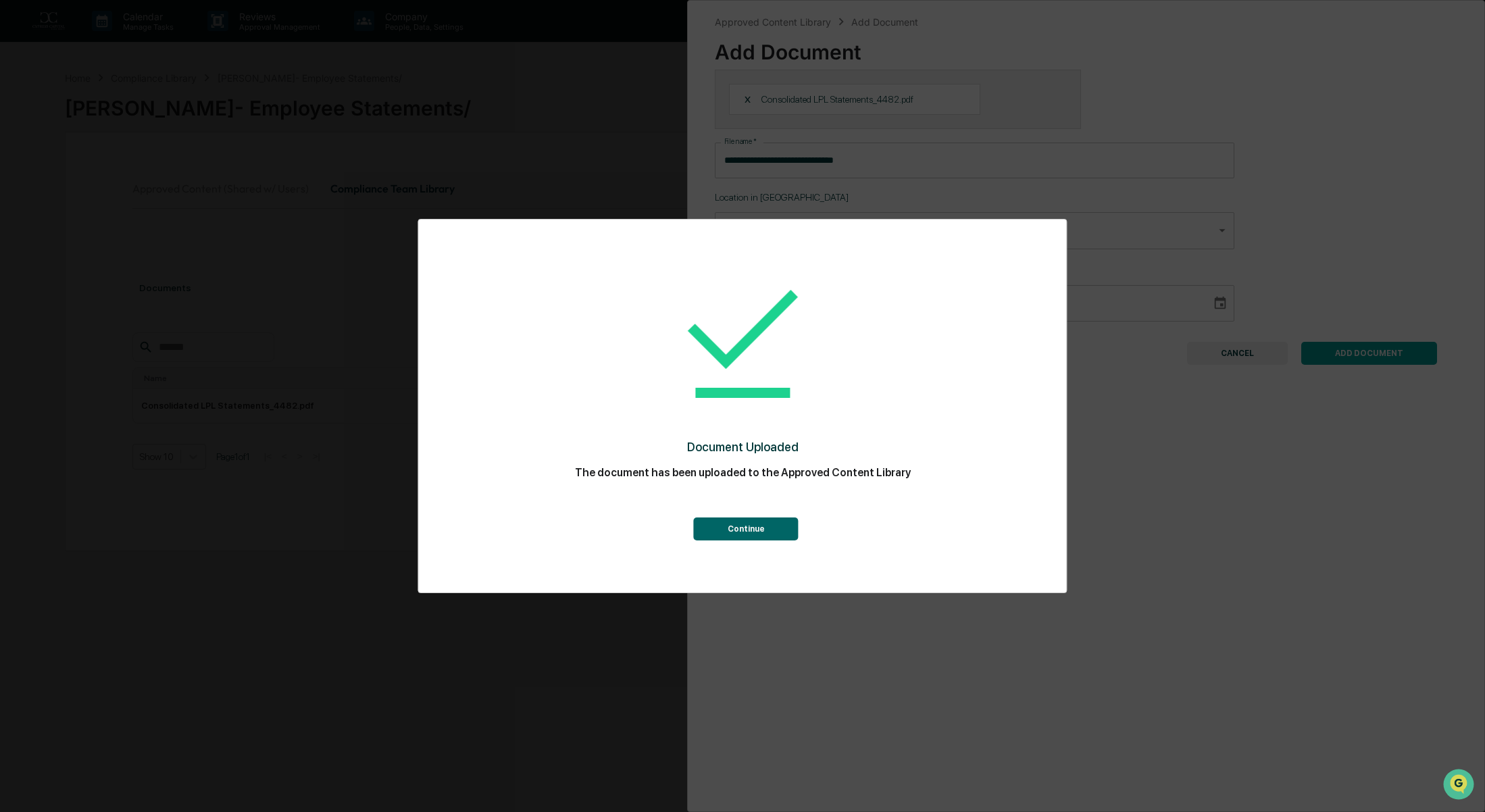
click at [762, 516] on div "Continue" at bounding box center [742, 513] width 594 height 52
click at [761, 528] on button "Continue" at bounding box center [746, 529] width 105 height 23
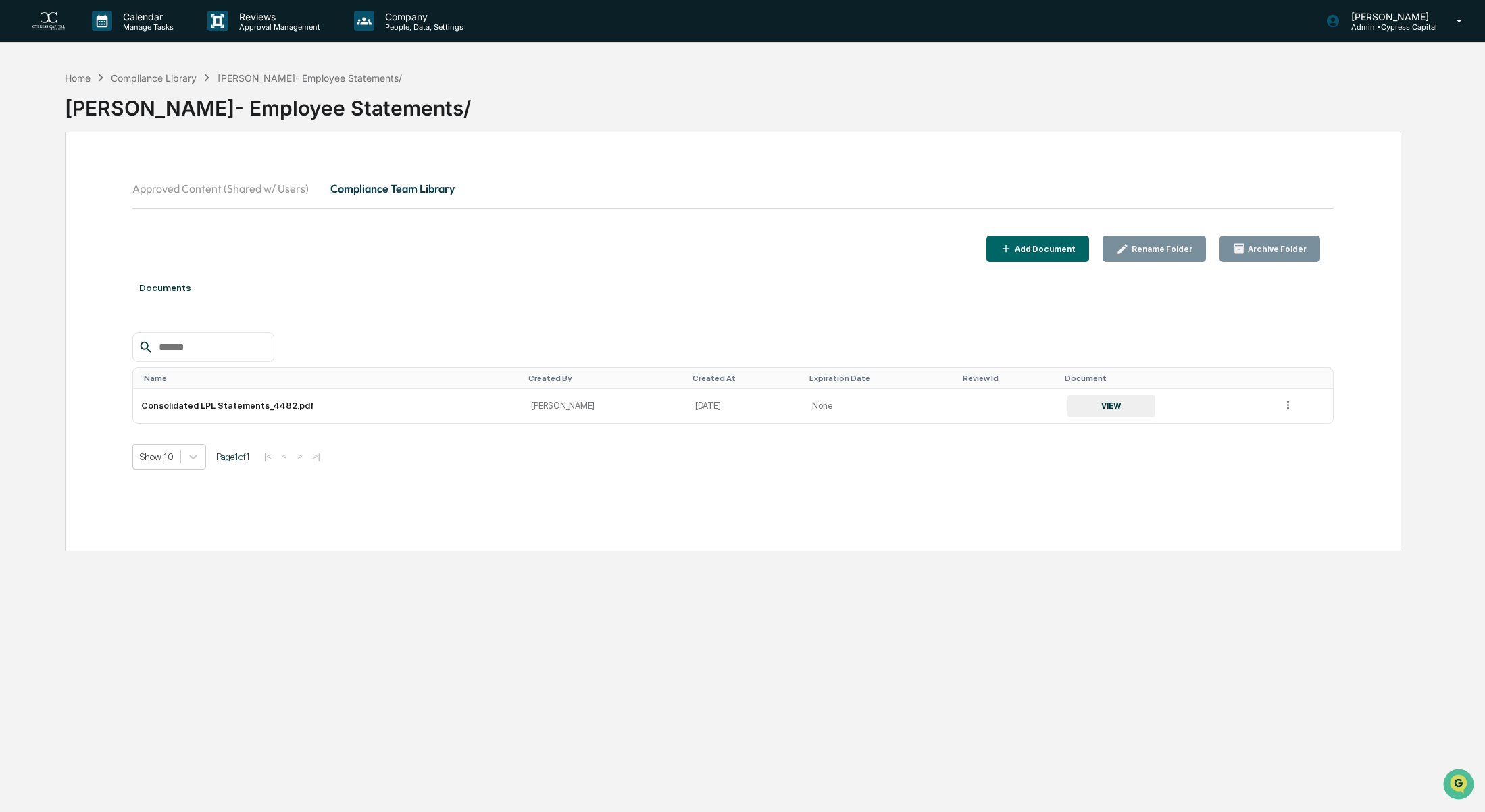
click at [1040, 237] on button "Add Document" at bounding box center [1038, 249] width 104 height 27
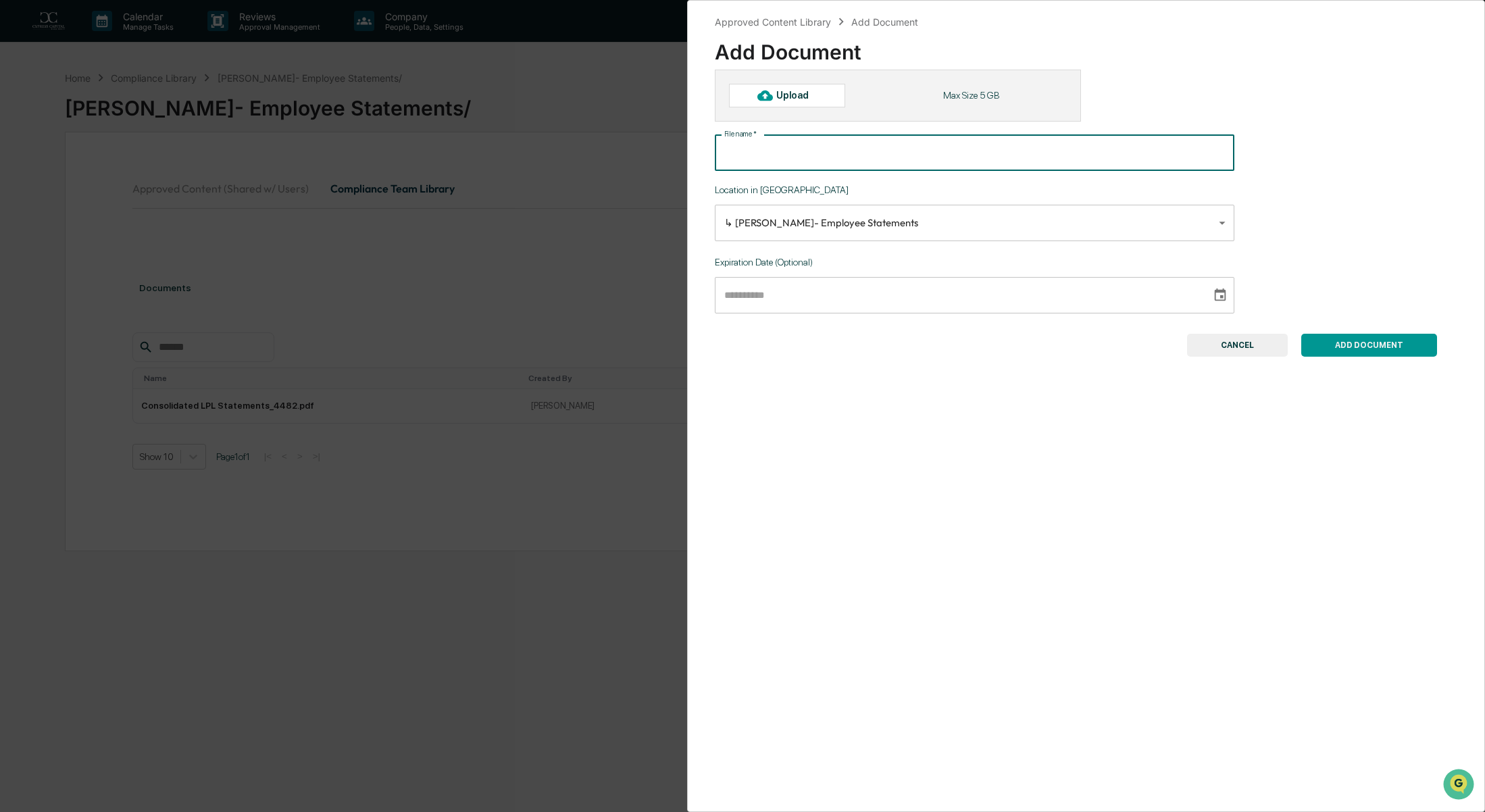
click at [806, 154] on input "File name   *" at bounding box center [974, 153] width 519 height 36
click at [785, 92] on div "Upload" at bounding box center [798, 94] width 44 height 10
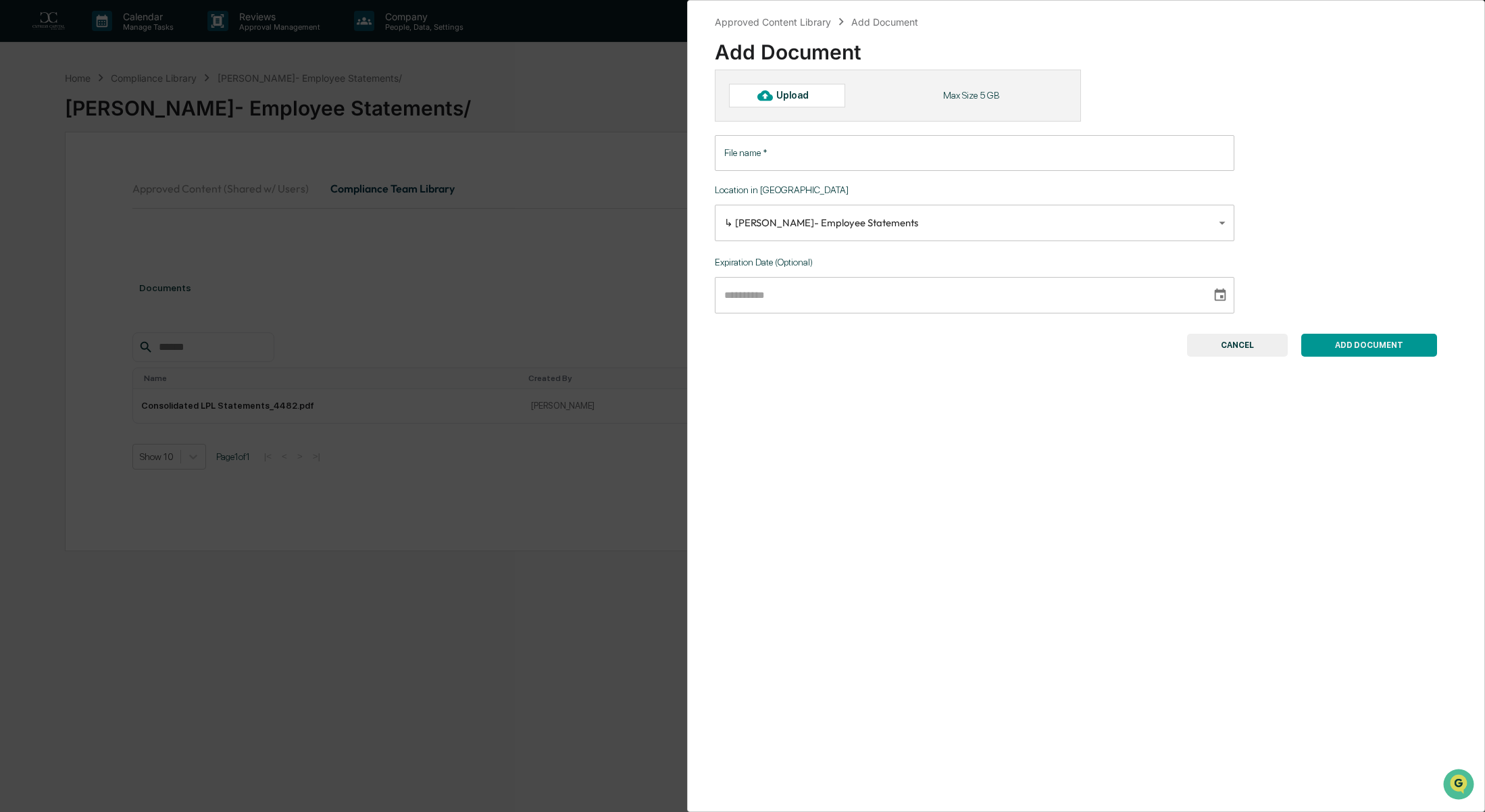
type input "**********"
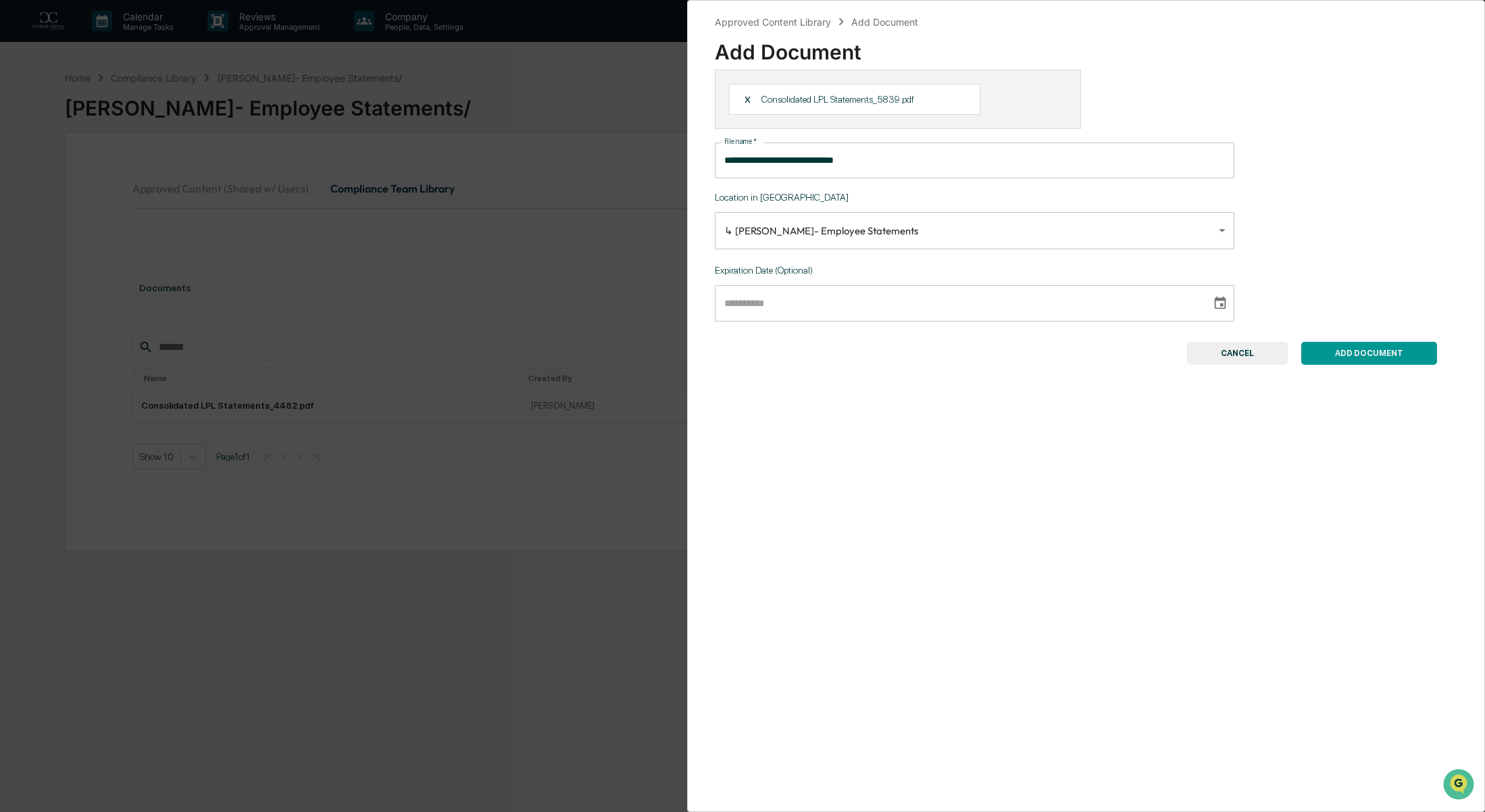
click at [1349, 358] on button "ADD DOCUMENT" at bounding box center [1369, 353] width 136 height 23
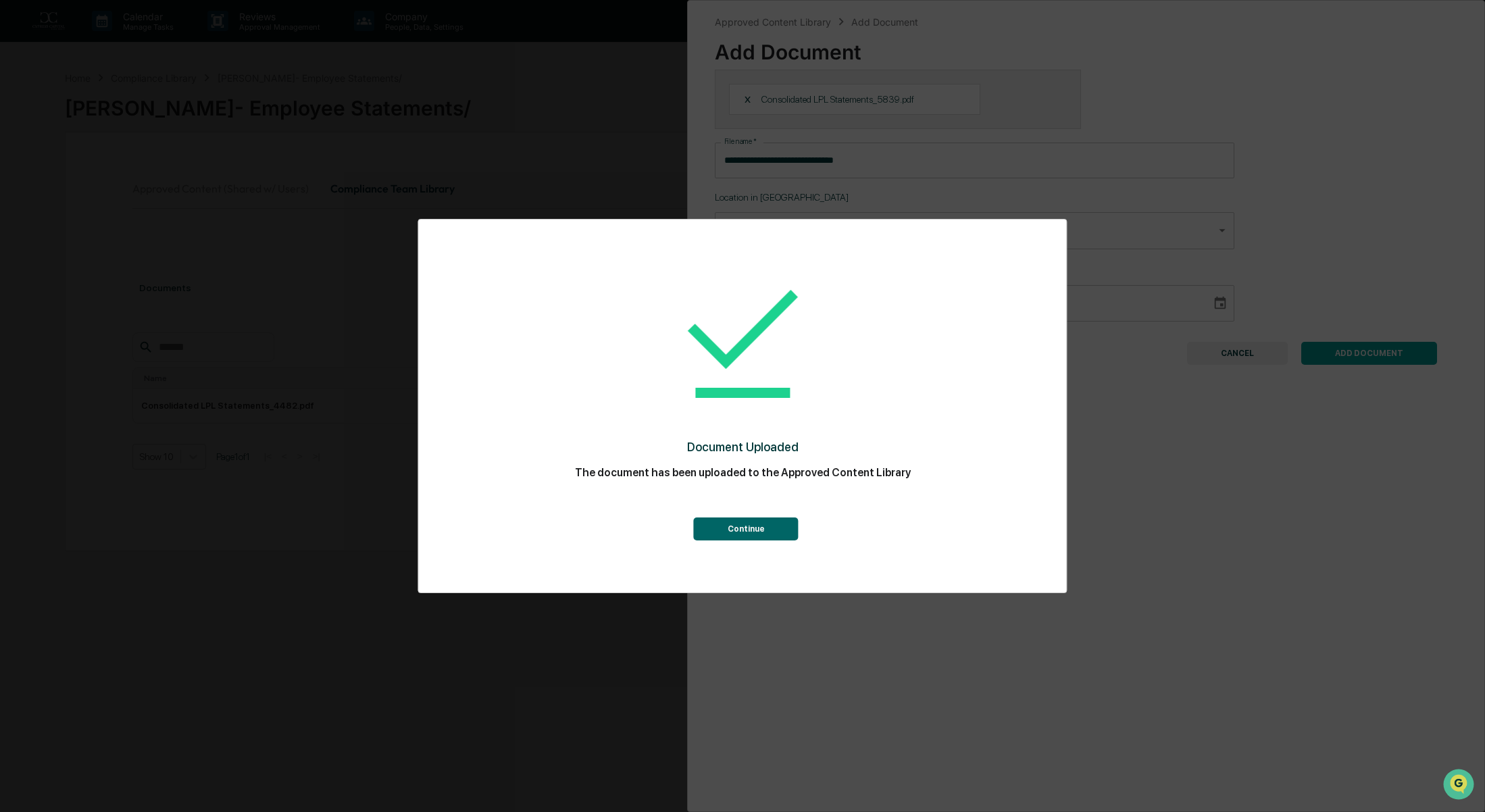
click at [764, 532] on button "Continue" at bounding box center [746, 529] width 105 height 23
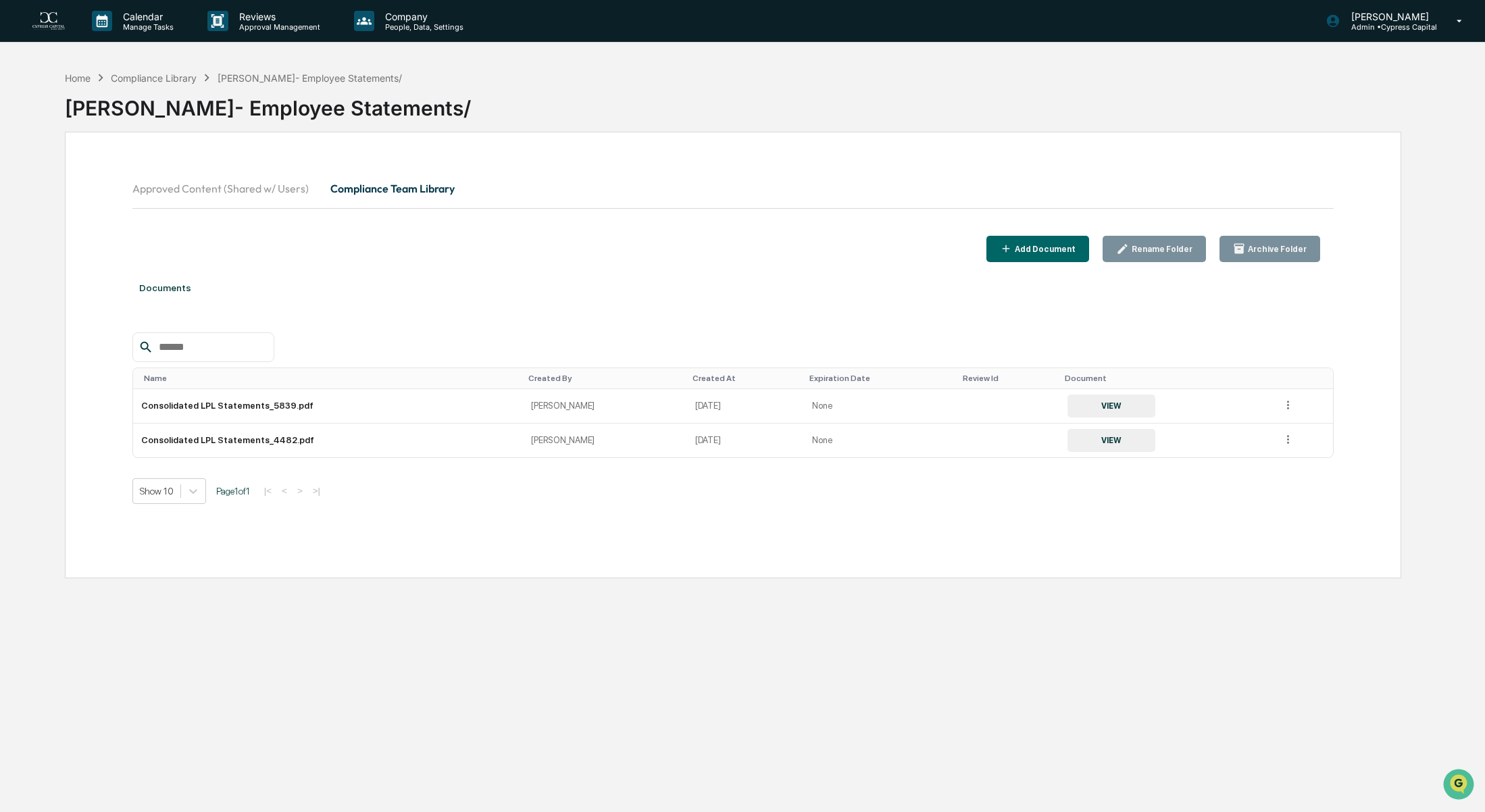
click at [1073, 244] on div "Add Document" at bounding box center [1044, 249] width 64 height 10
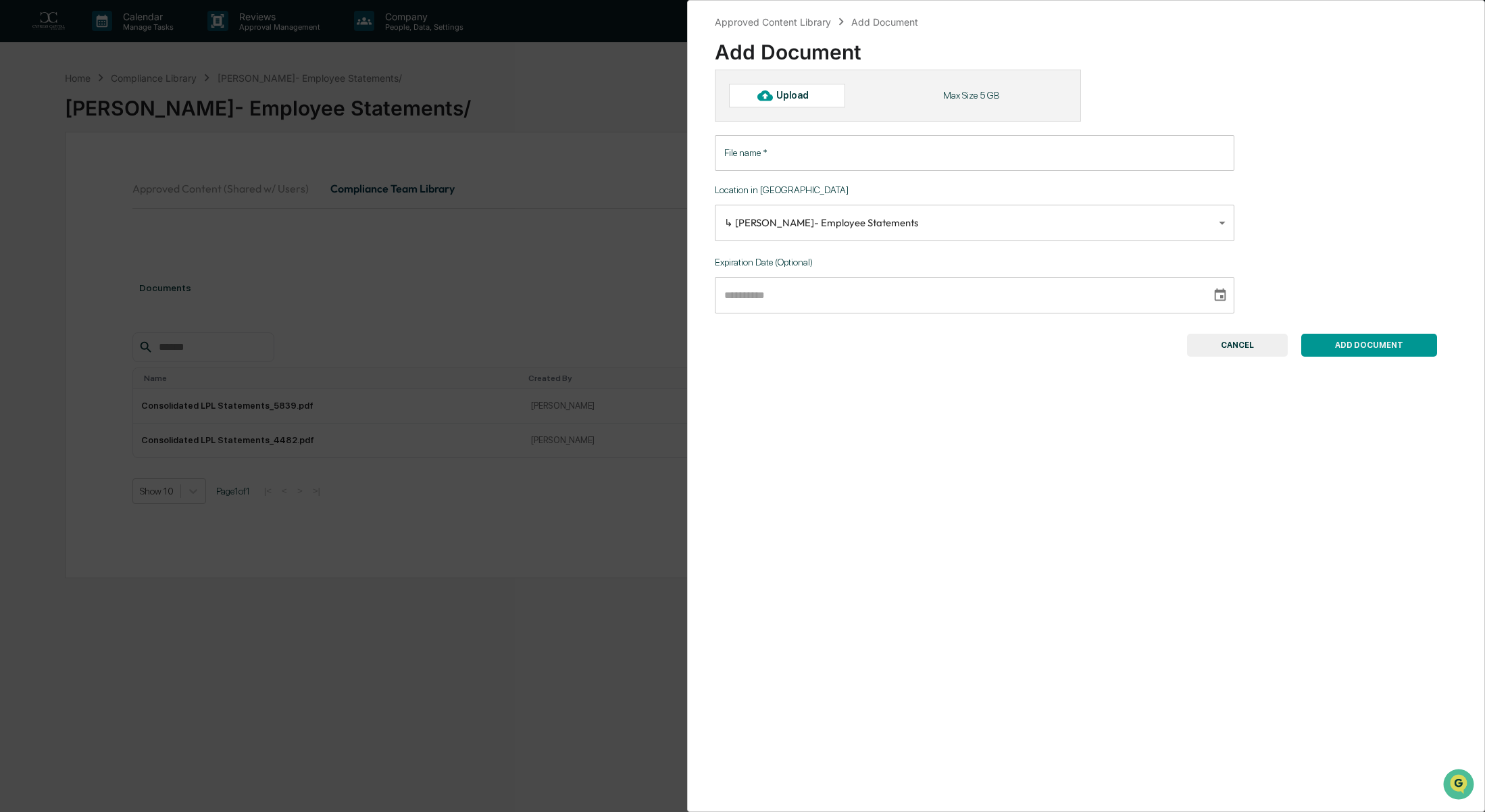
click at [788, 103] on div "Upload" at bounding box center [787, 95] width 116 height 23
click at [795, 94] on div "Upload" at bounding box center [798, 94] width 44 height 10
type input "**********"
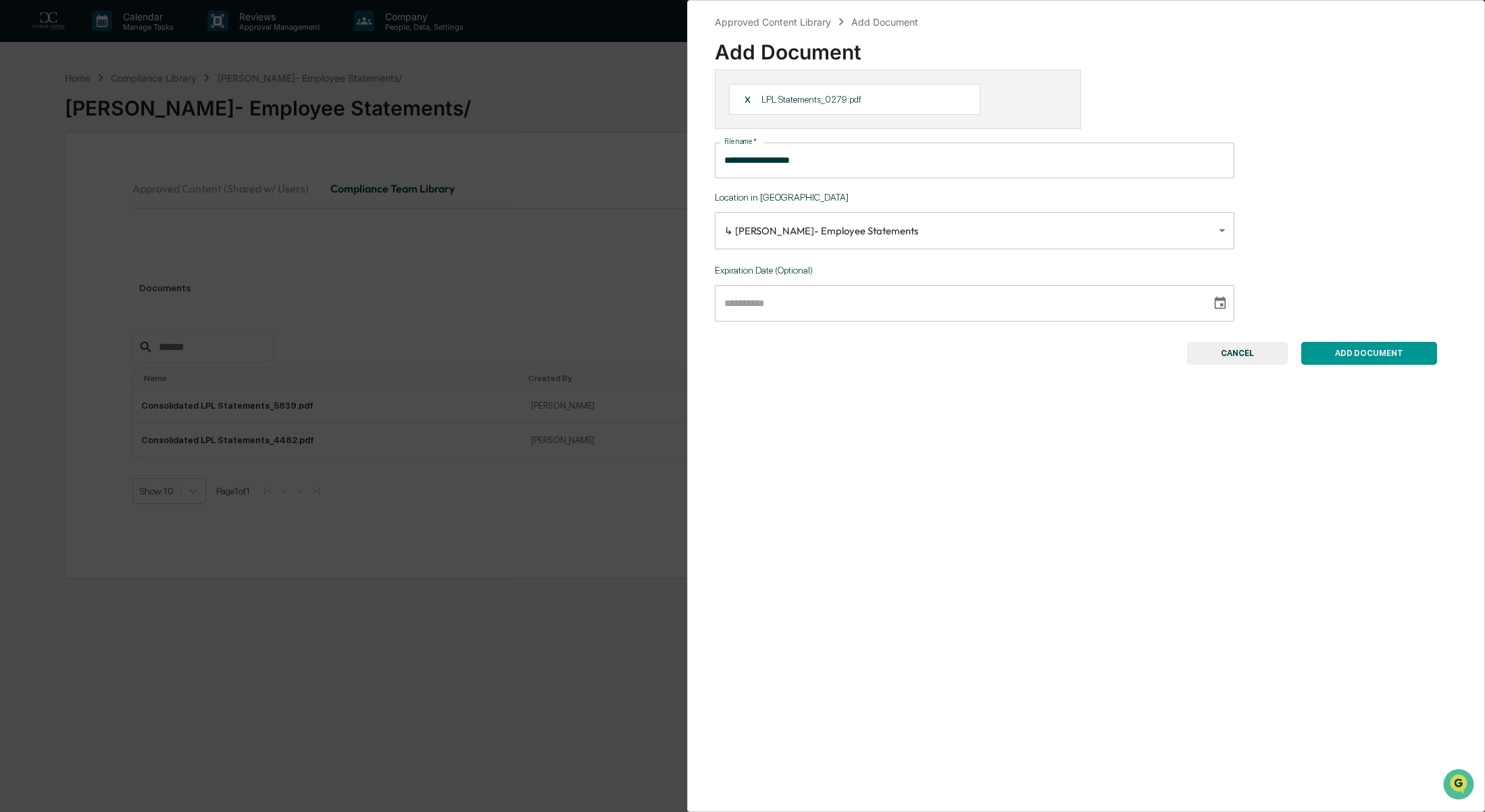
click at [1368, 353] on button "ADD DOCUMENT" at bounding box center [1369, 353] width 136 height 23
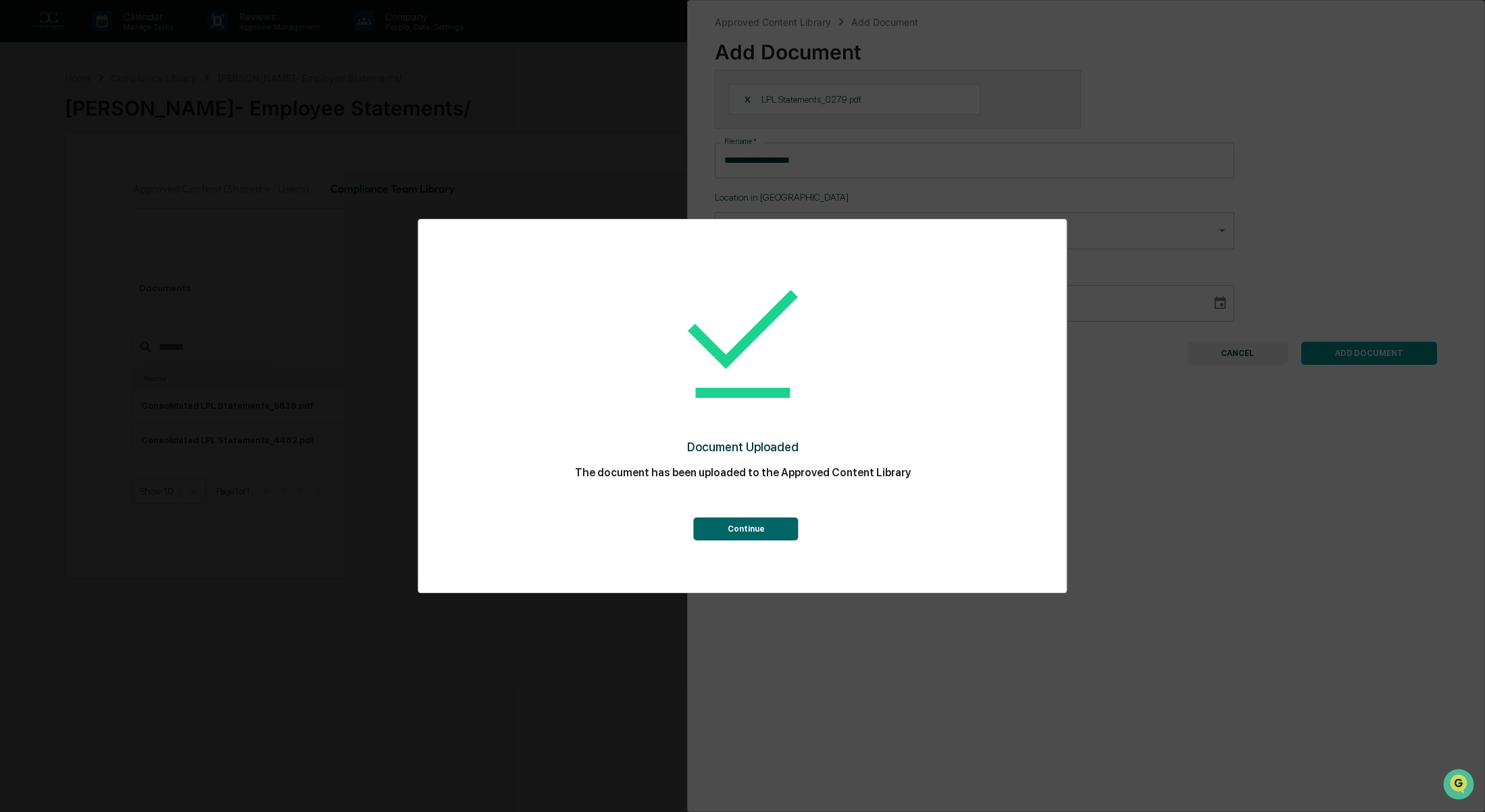
click at [767, 531] on button "Continue" at bounding box center [746, 529] width 105 height 23
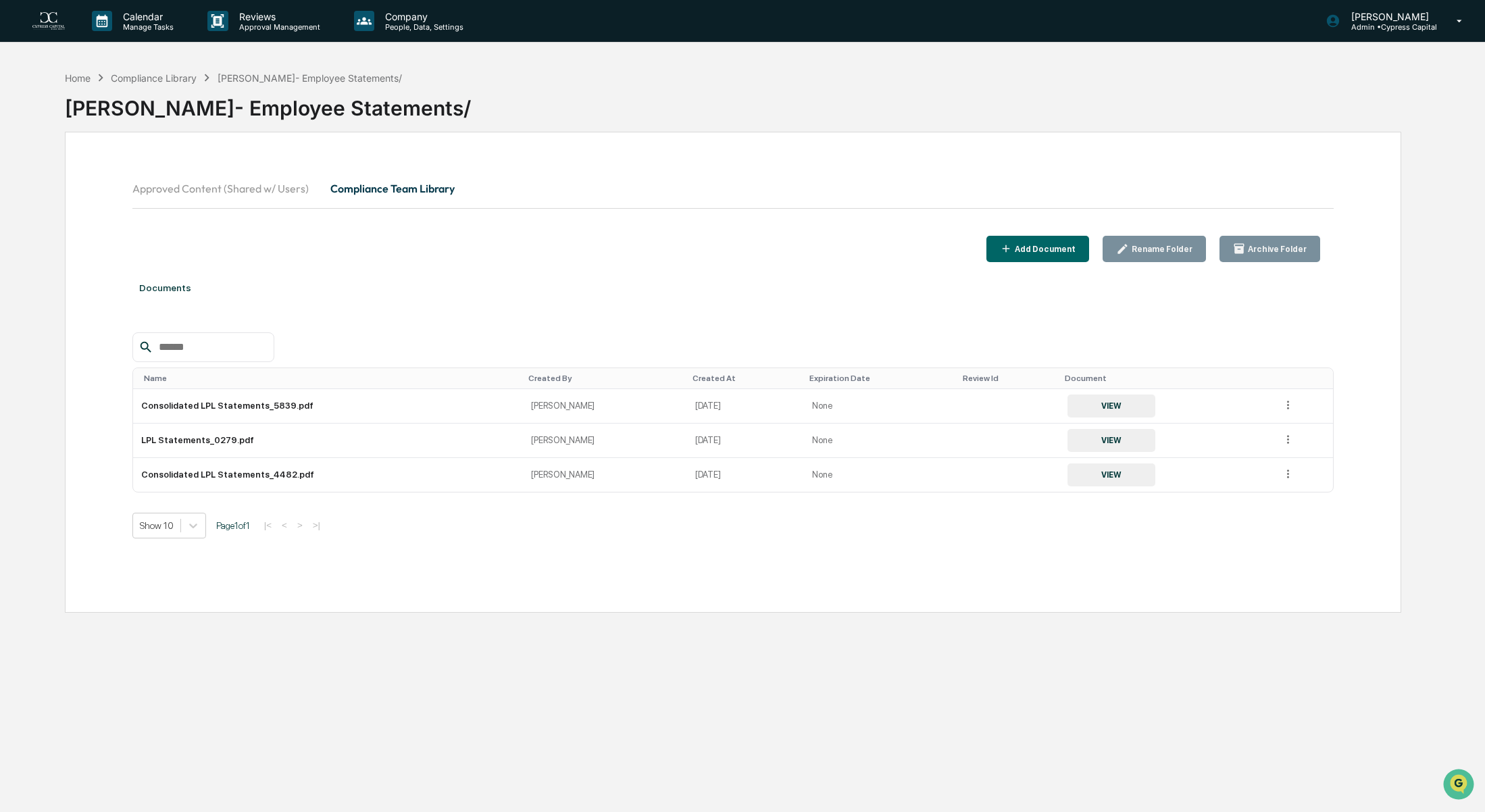
click at [1058, 248] on div "Add Document" at bounding box center [1044, 249] width 64 height 10
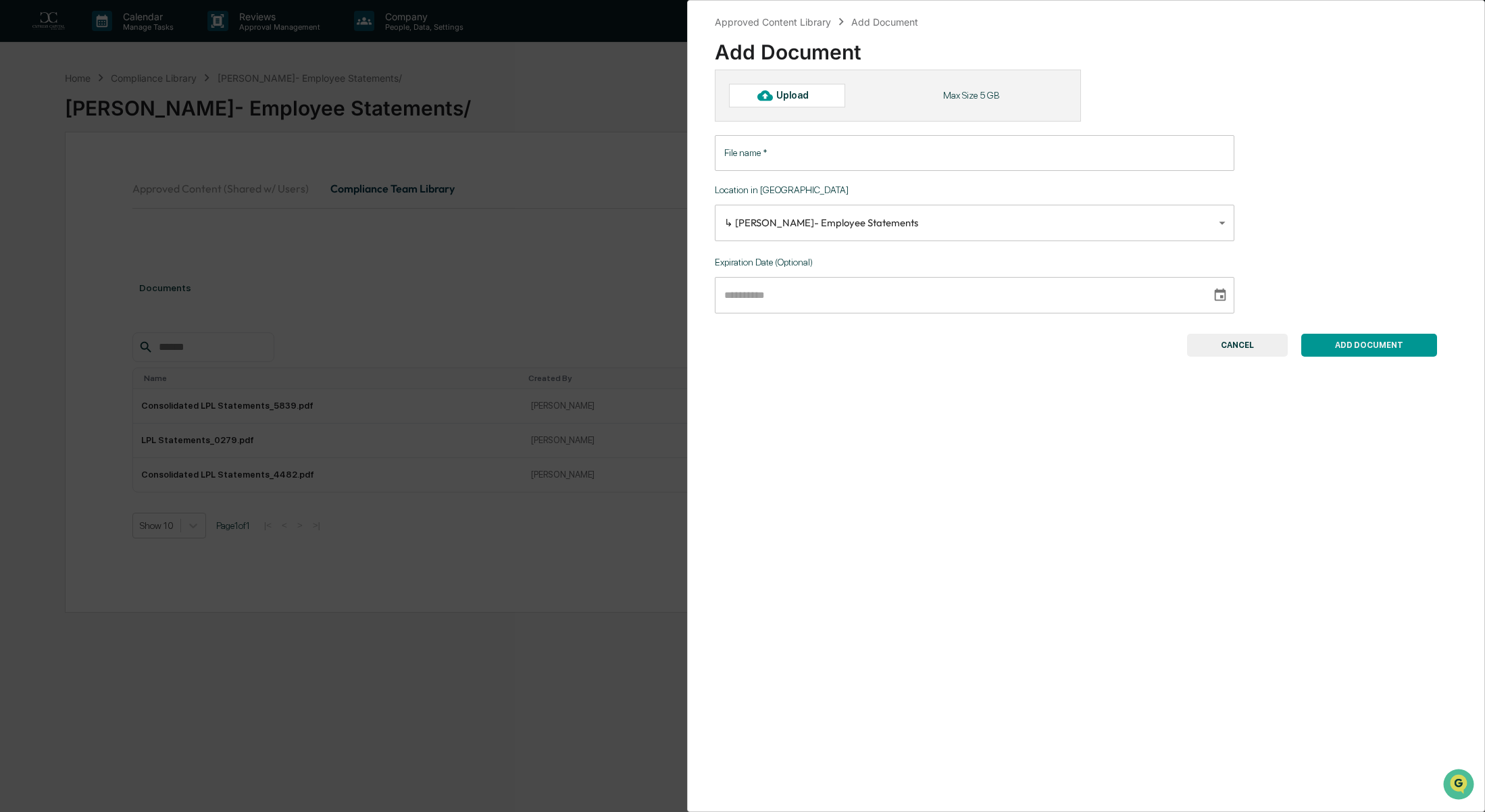
click at [774, 97] on div at bounding box center [765, 95] width 22 height 22
type input "**********"
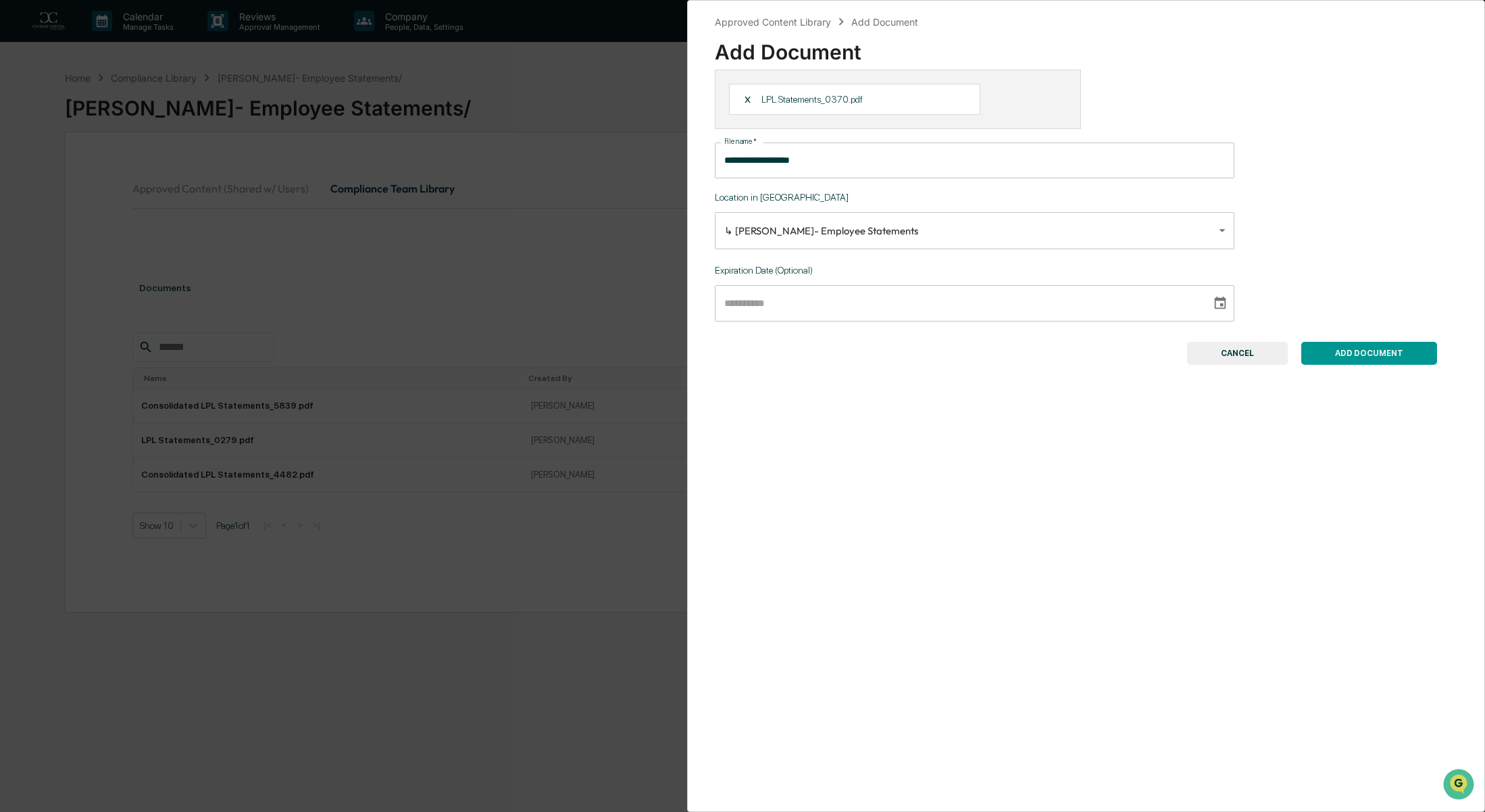
click at [1384, 353] on button "ADD DOCUMENT" at bounding box center [1369, 353] width 136 height 23
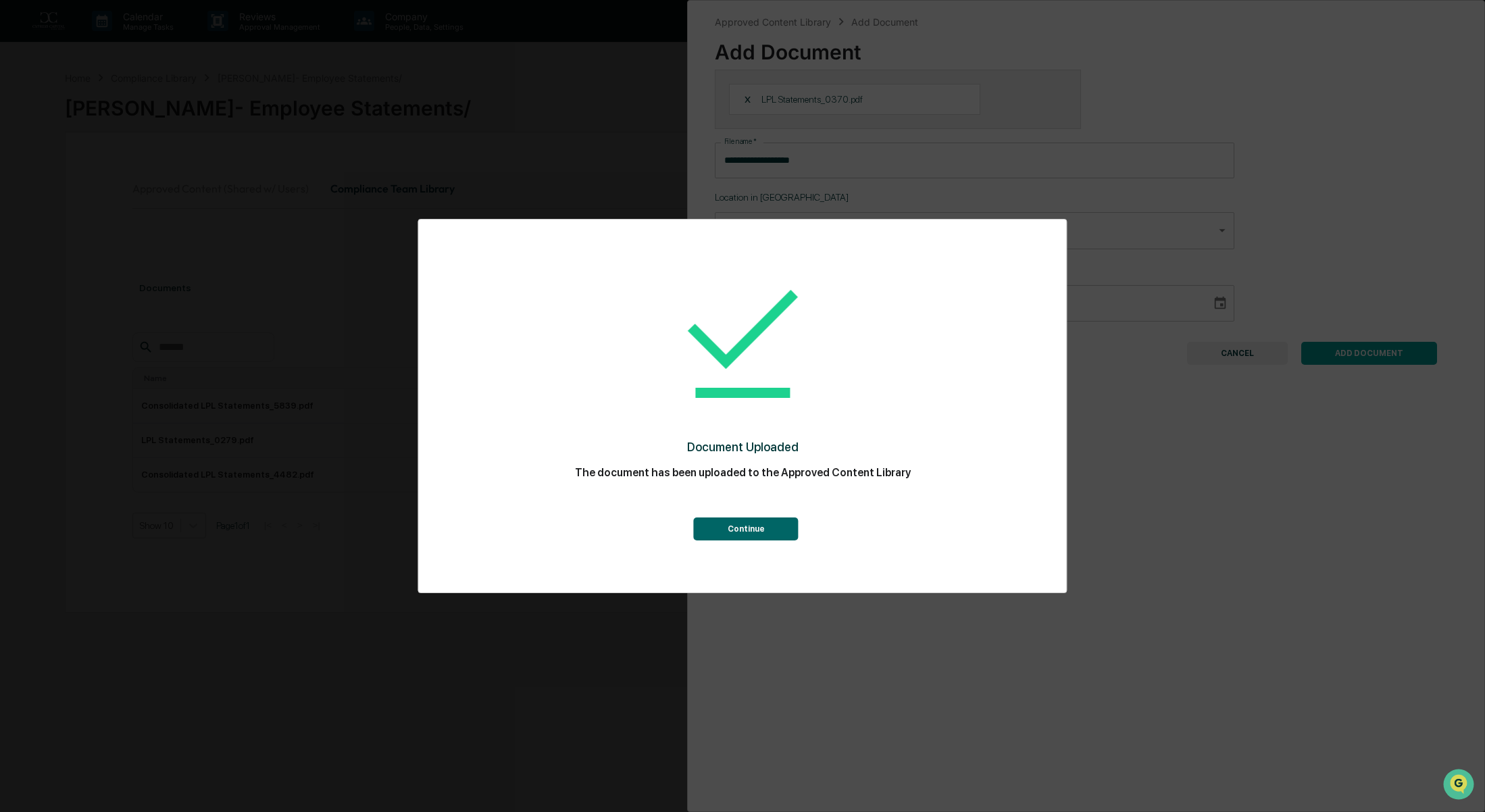
click at [742, 531] on button "Continue" at bounding box center [746, 529] width 105 height 23
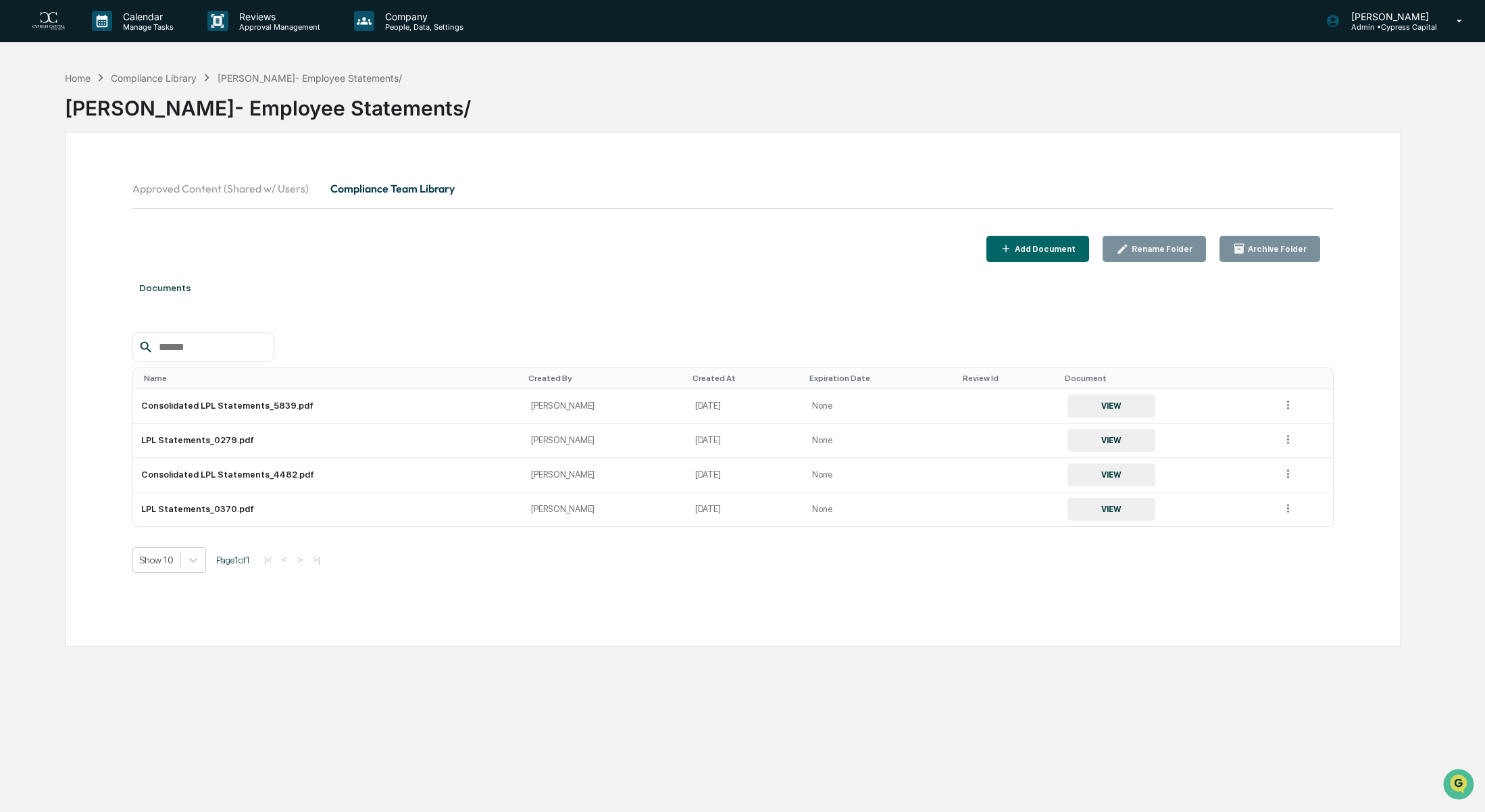
click at [1039, 251] on div "Add Document" at bounding box center [1044, 249] width 64 height 10
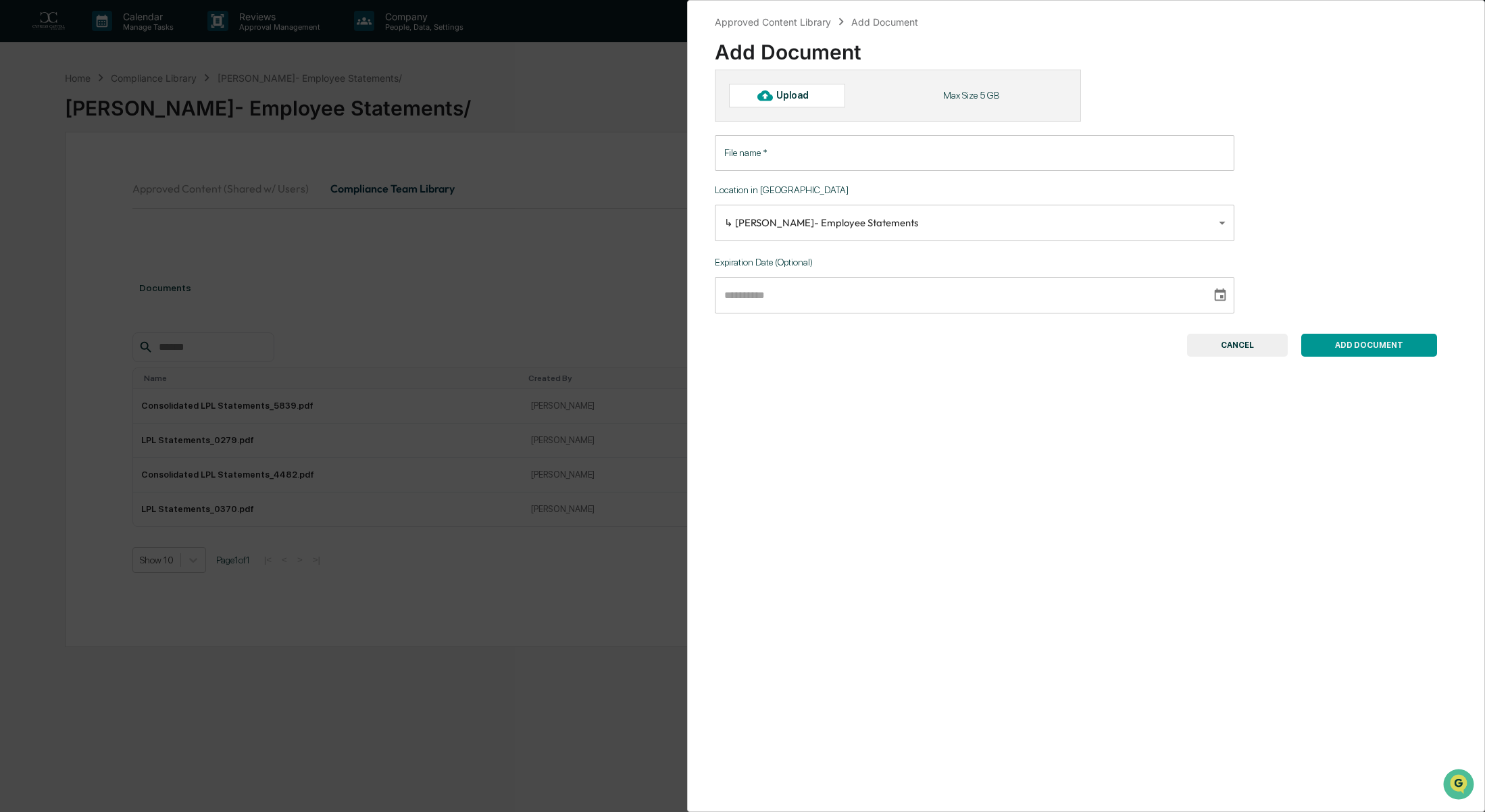
click at [801, 96] on div "Upload" at bounding box center [798, 94] width 44 height 10
type input "**********"
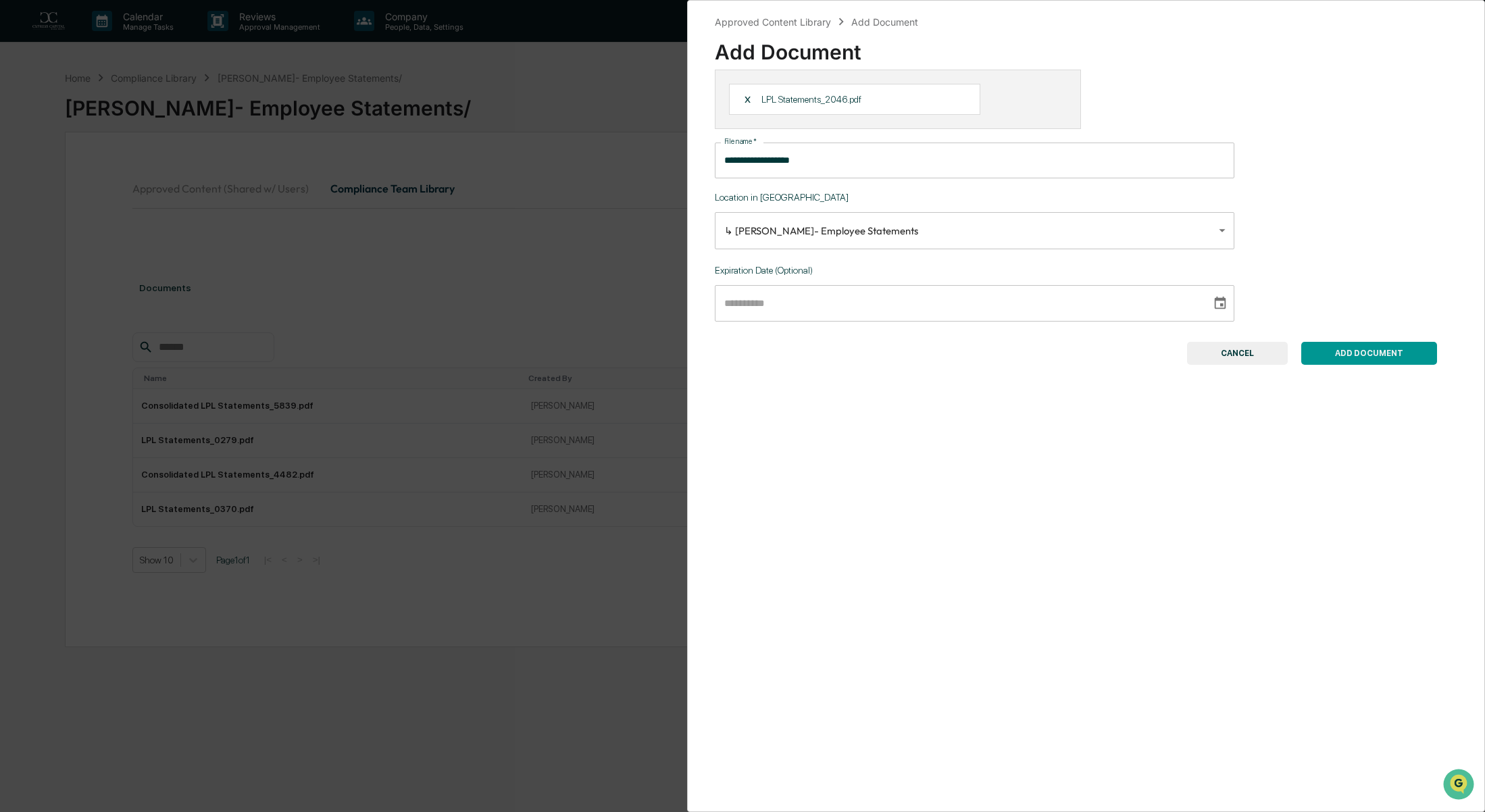
click at [1378, 354] on button "ADD DOCUMENT" at bounding box center [1369, 353] width 136 height 23
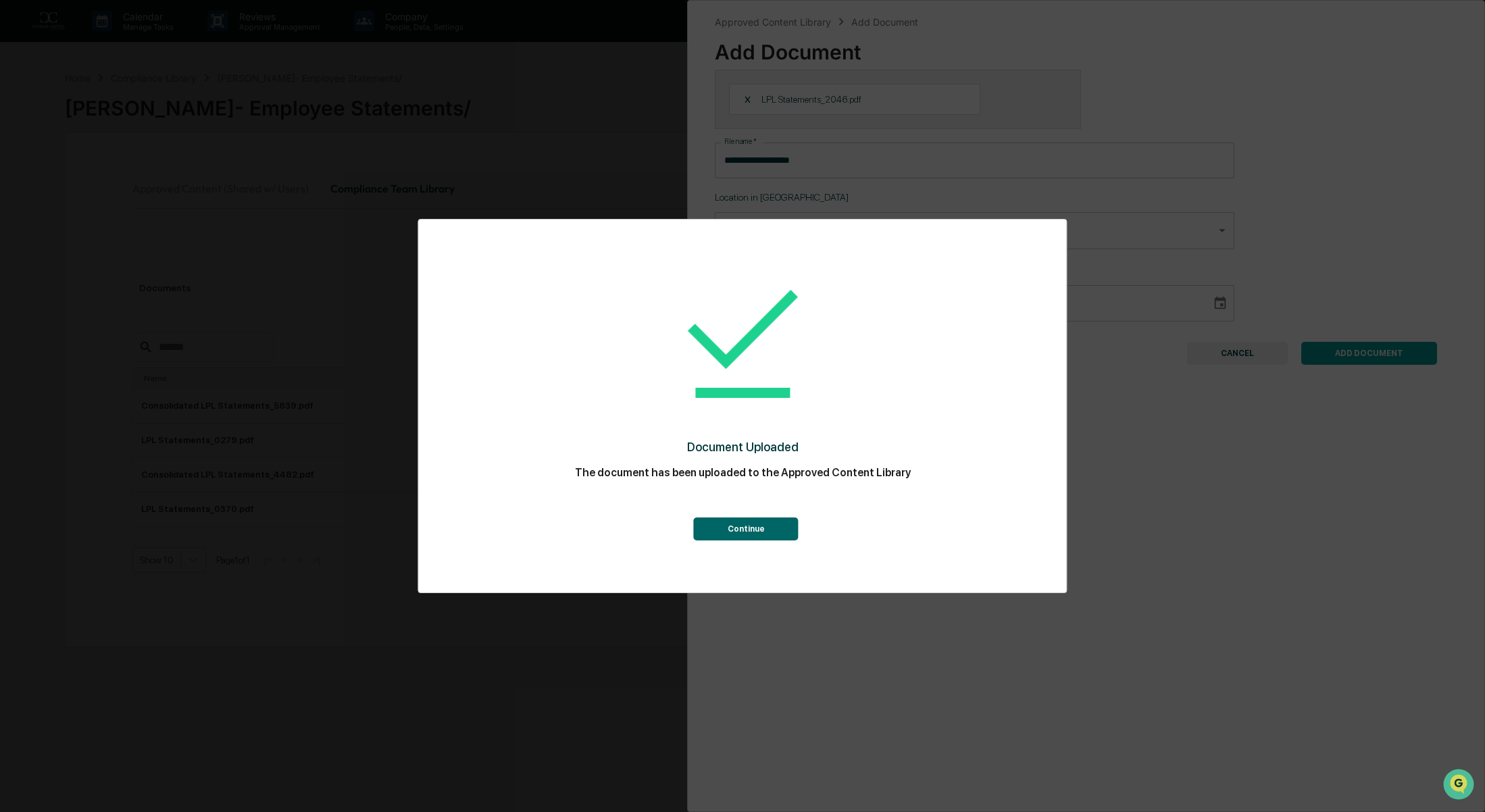
click at [772, 539] on button "Continue" at bounding box center [746, 529] width 105 height 23
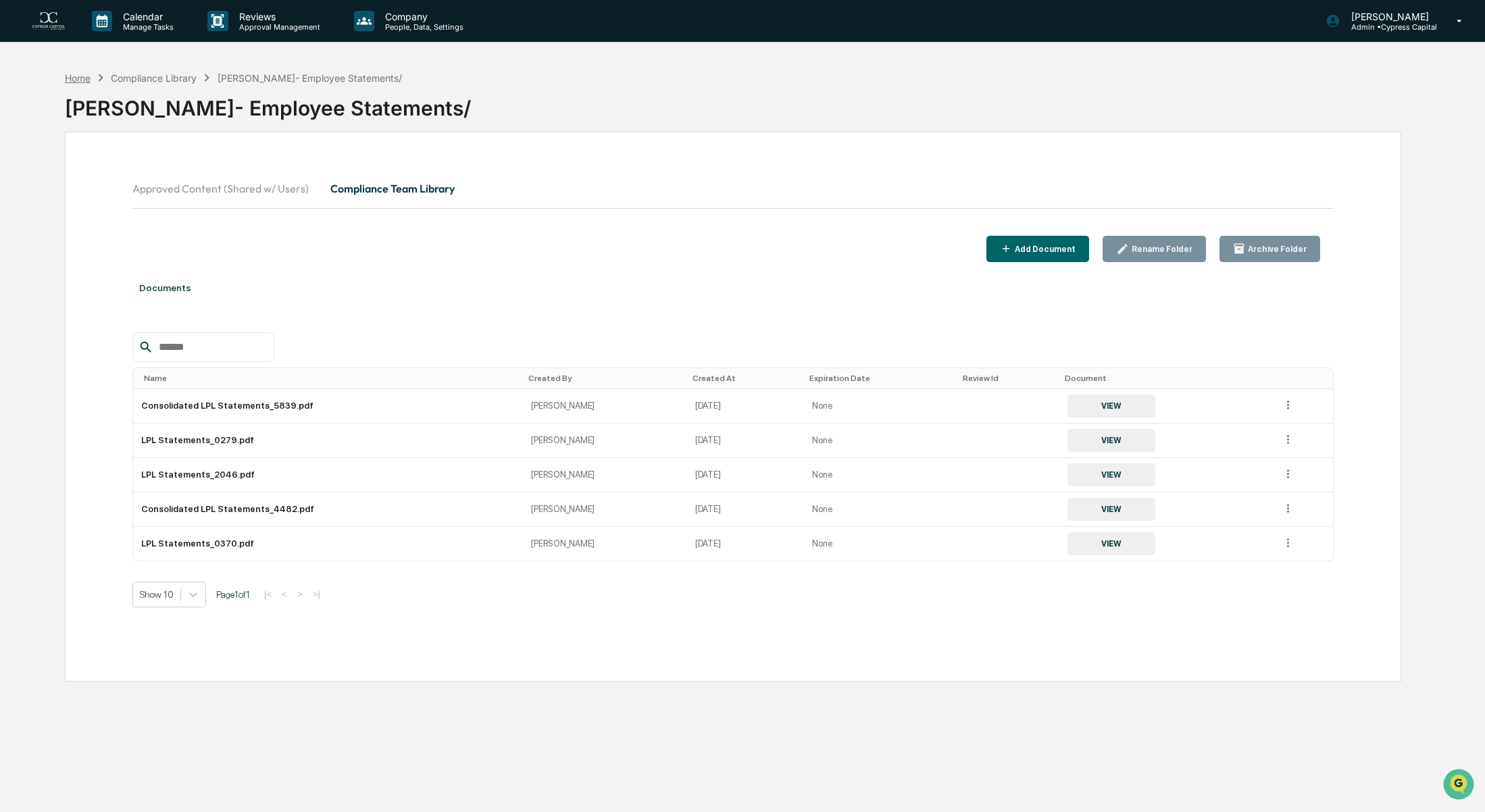
click at [83, 81] on div "Home" at bounding box center [77, 78] width 26 height 11
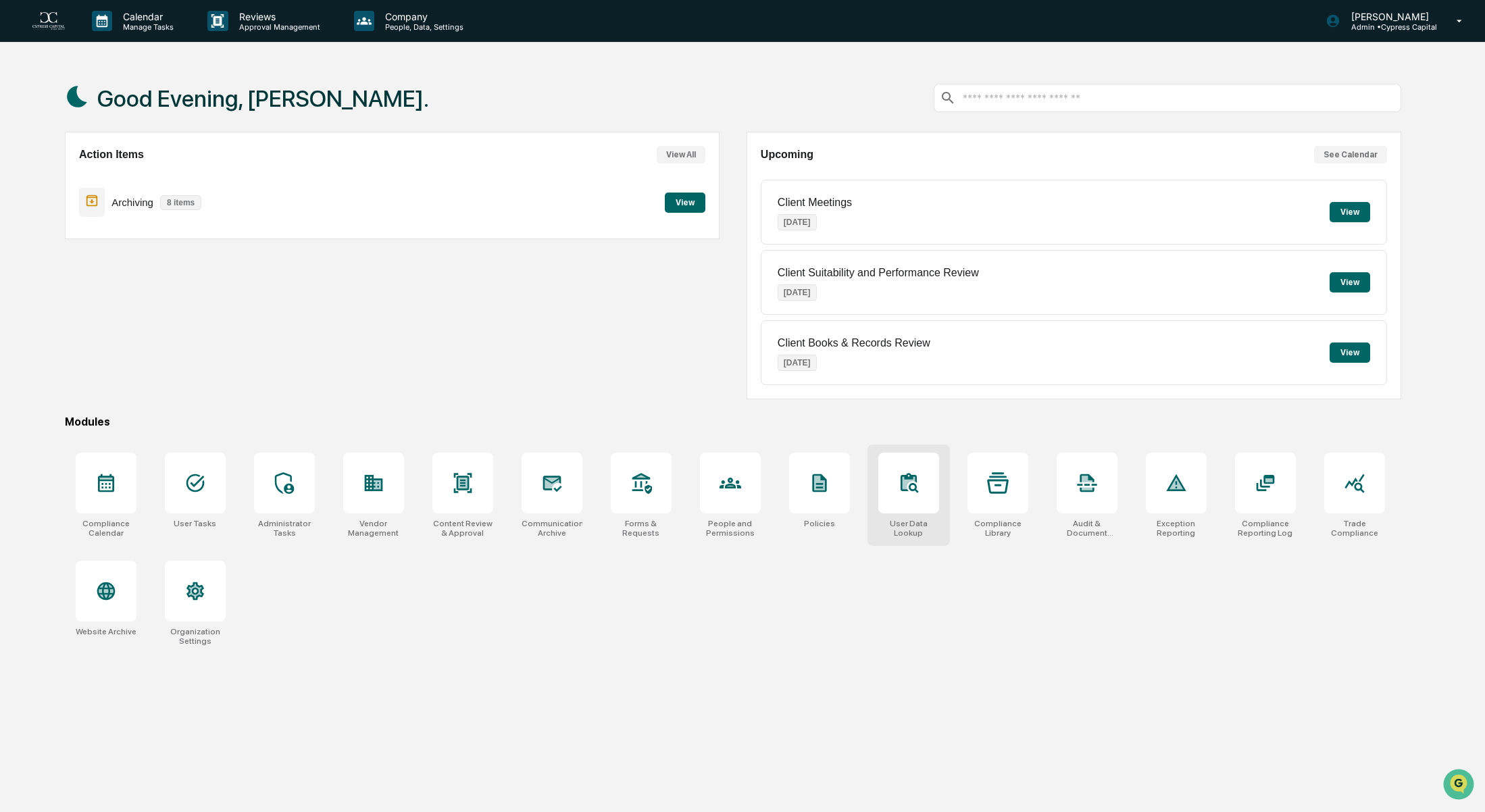
click at [907, 500] on div at bounding box center [909, 483] width 61 height 61
